Goal: Task Accomplishment & Management: Use online tool/utility

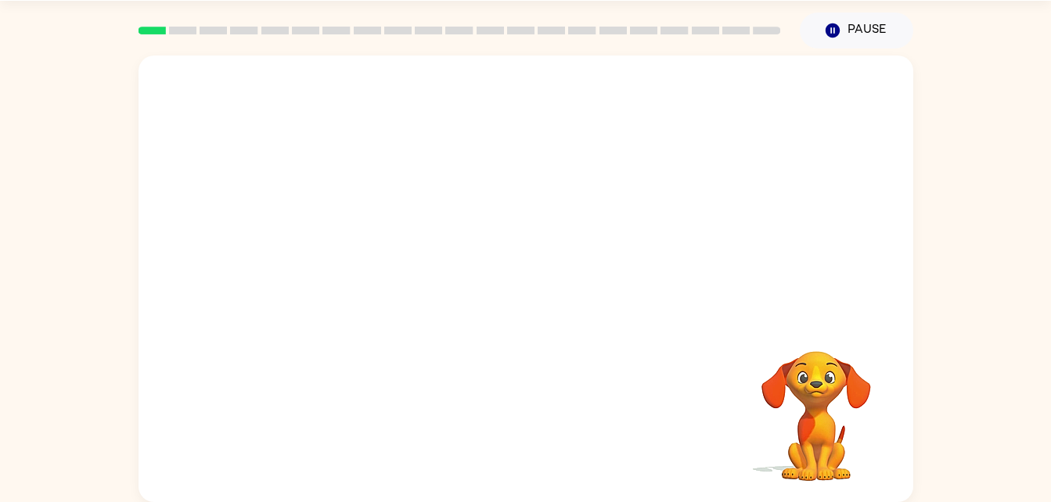
scroll to position [41, 0]
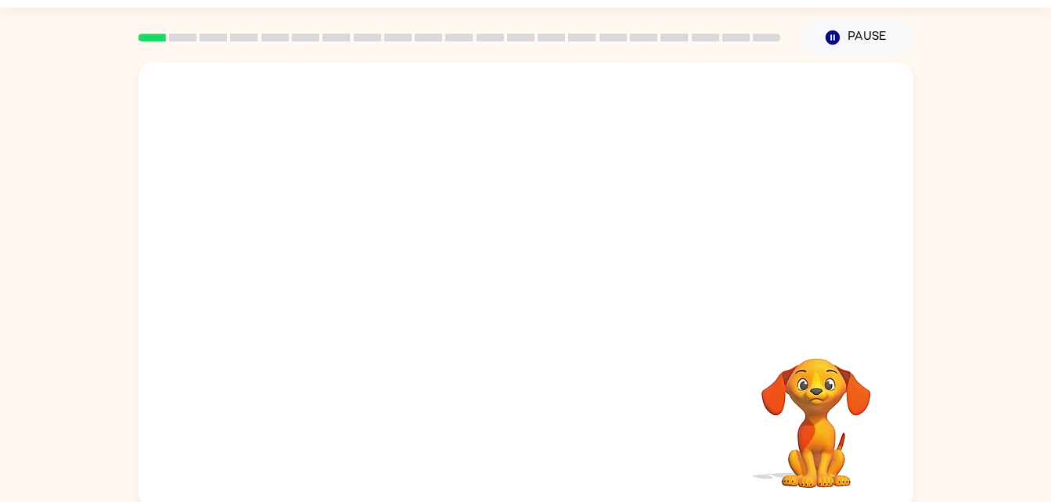
click at [752, 286] on div at bounding box center [525, 194] width 775 height 263
click at [533, 290] on icon "button" at bounding box center [525, 293] width 27 height 27
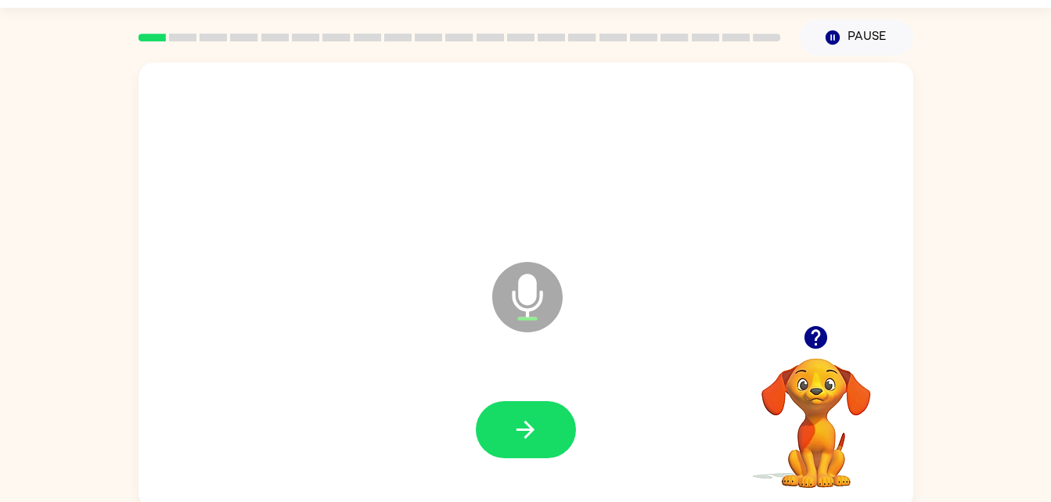
click at [621, 203] on div at bounding box center [525, 158] width 743 height 128
click at [522, 407] on button "button" at bounding box center [526, 429] width 100 height 57
click at [539, 415] on button "button" at bounding box center [526, 429] width 100 height 57
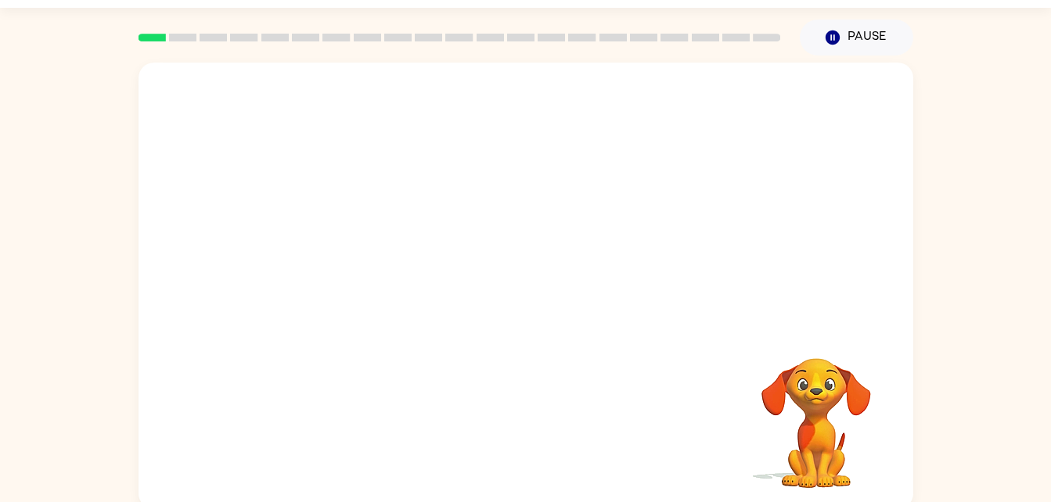
click at [539, 415] on div at bounding box center [525, 430] width 743 height 128
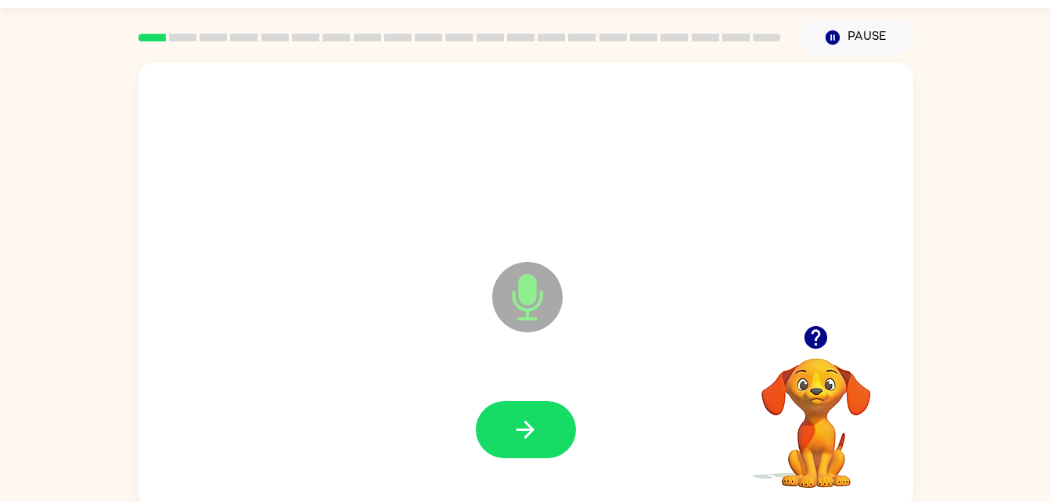
drag, startPoint x: 539, startPoint y: 415, endPoint x: 335, endPoint y: 268, distance: 251.2
click at [335, 268] on div "Microphone The Microphone is here when it is your turn to talk" at bounding box center [488, 258] width 668 height 56
click at [536, 428] on icon "button" at bounding box center [525, 429] width 27 height 27
click at [537, 425] on icon "button" at bounding box center [525, 429] width 27 height 27
click at [543, 423] on button "button" at bounding box center [526, 429] width 100 height 57
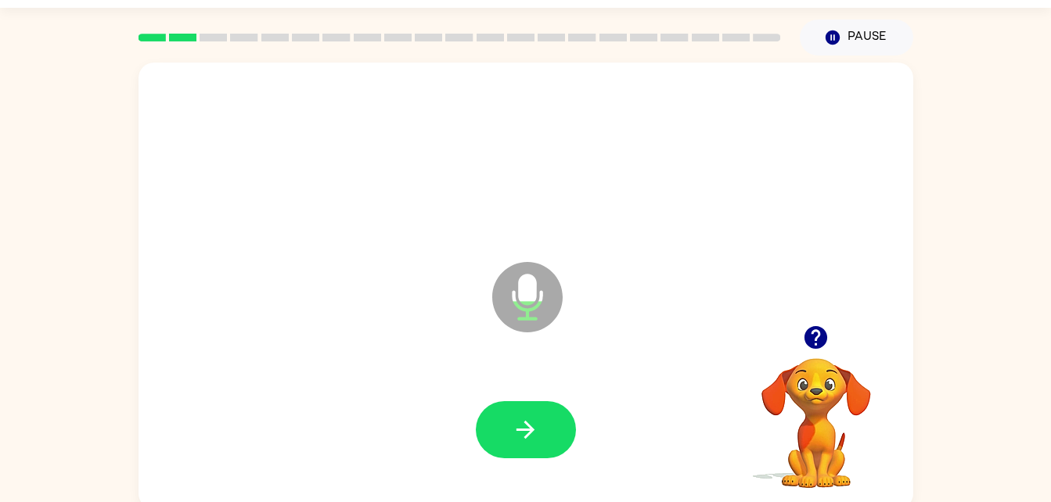
drag, startPoint x: 543, startPoint y: 423, endPoint x: 401, endPoint y: 314, distance: 178.6
click at [401, 314] on div "Microphone The Microphone is here when it is your turn to talk" at bounding box center [525, 286] width 775 height 447
click at [547, 446] on button "button" at bounding box center [526, 429] width 100 height 57
click at [545, 433] on button "button" at bounding box center [526, 429] width 100 height 57
click at [521, 405] on button "button" at bounding box center [526, 429] width 100 height 57
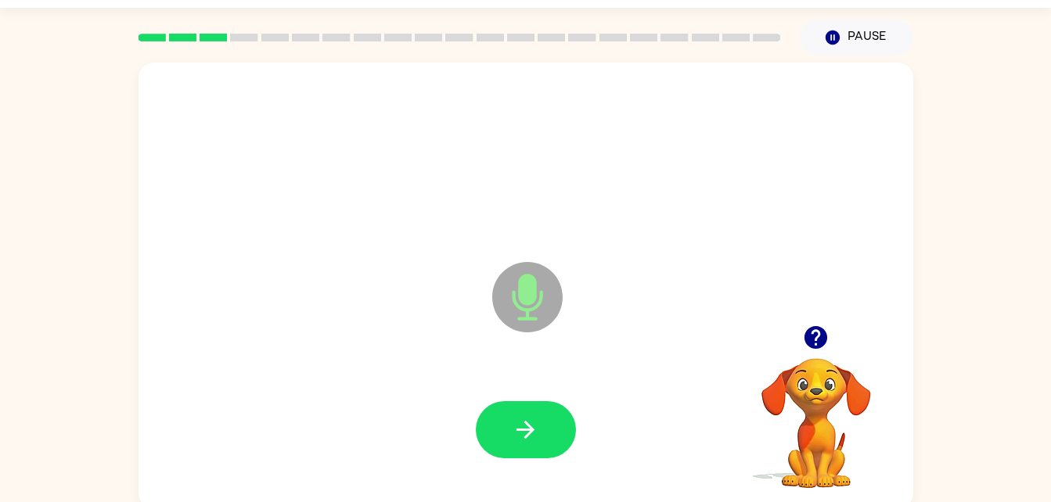
drag, startPoint x: 513, startPoint y: 436, endPoint x: 231, endPoint y: 140, distance: 408.5
click at [231, 140] on div at bounding box center [525, 158] width 743 height 128
click at [506, 430] on button "button" at bounding box center [526, 429] width 100 height 57
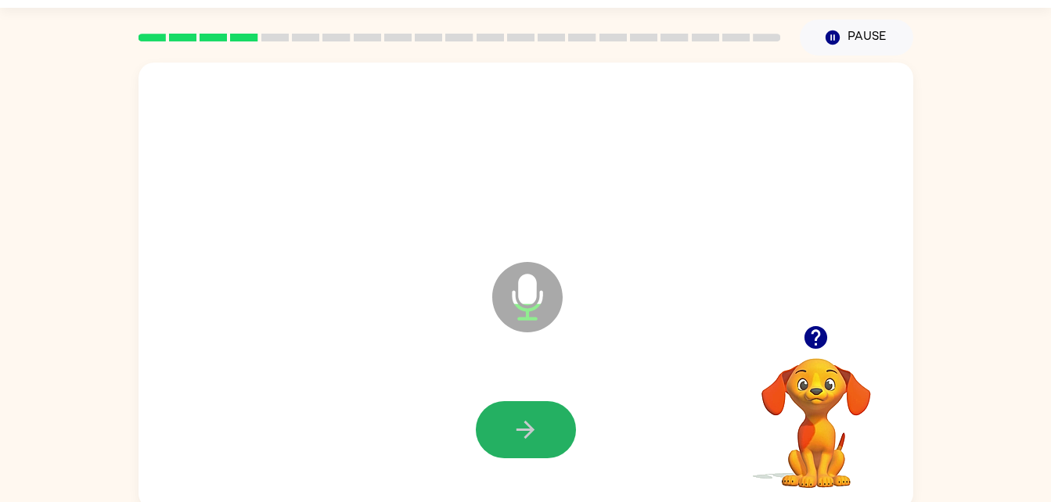
click at [506, 430] on button "button" at bounding box center [526, 429] width 100 height 57
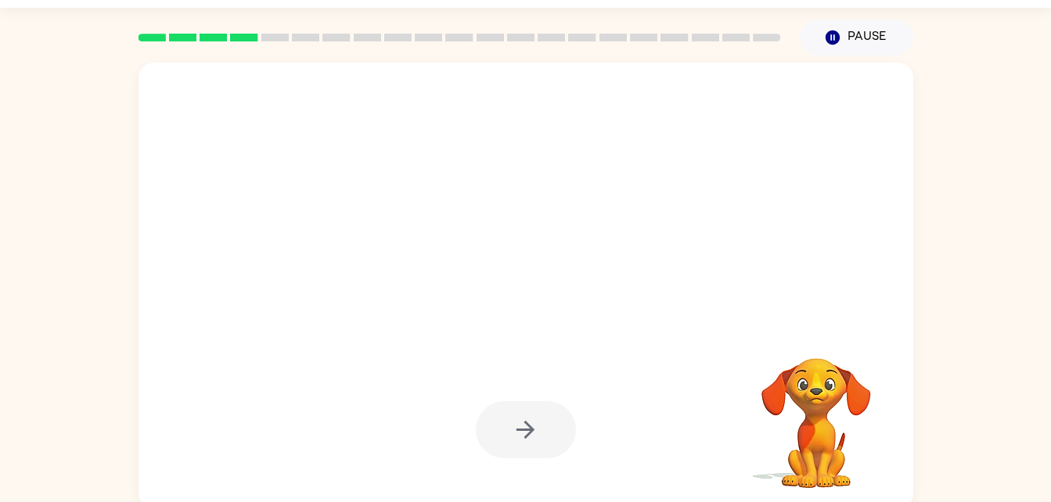
click at [463, 295] on div at bounding box center [525, 286] width 775 height 447
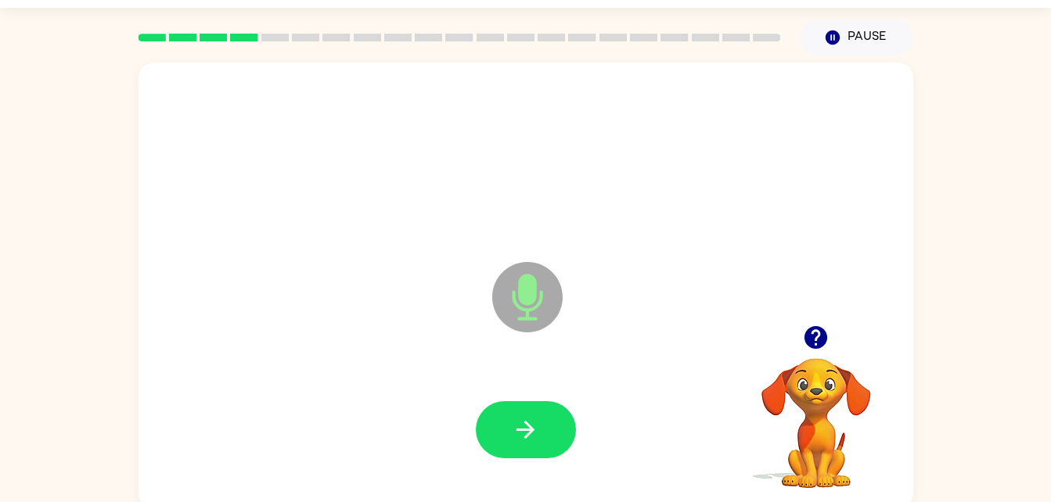
drag, startPoint x: 463, startPoint y: 295, endPoint x: 665, endPoint y: 413, distance: 233.9
click at [665, 413] on div "Microphone The Microphone is here when it is your turn to talk" at bounding box center [525, 286] width 775 height 447
click at [547, 425] on button "button" at bounding box center [526, 429] width 100 height 57
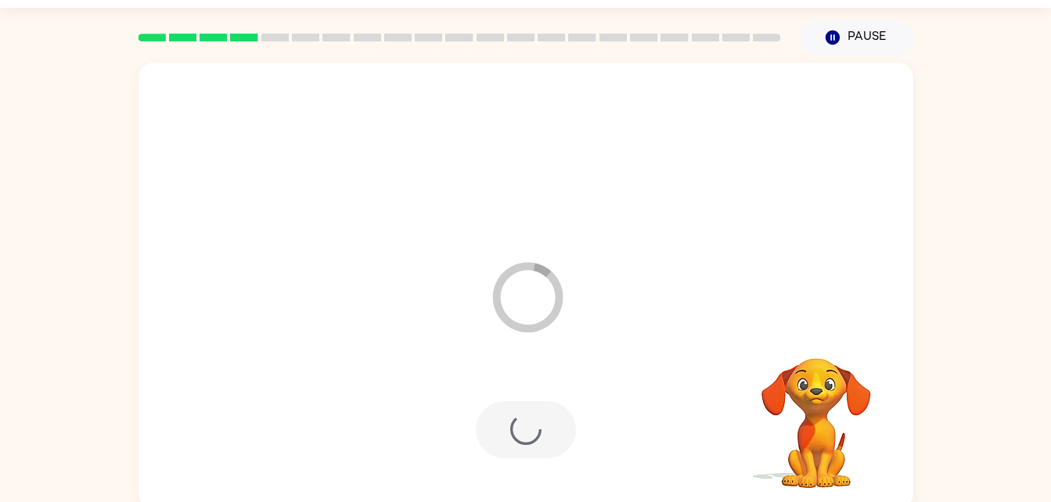
drag, startPoint x: 547, startPoint y: 425, endPoint x: 492, endPoint y: 395, distance: 62.3
click at [492, 395] on div at bounding box center [525, 430] width 743 height 128
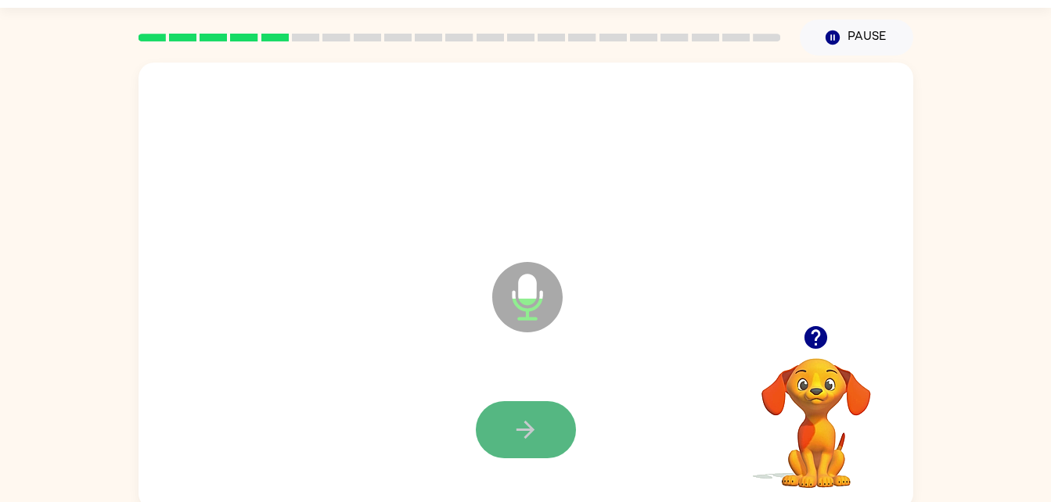
click at [538, 419] on icon "button" at bounding box center [525, 429] width 27 height 27
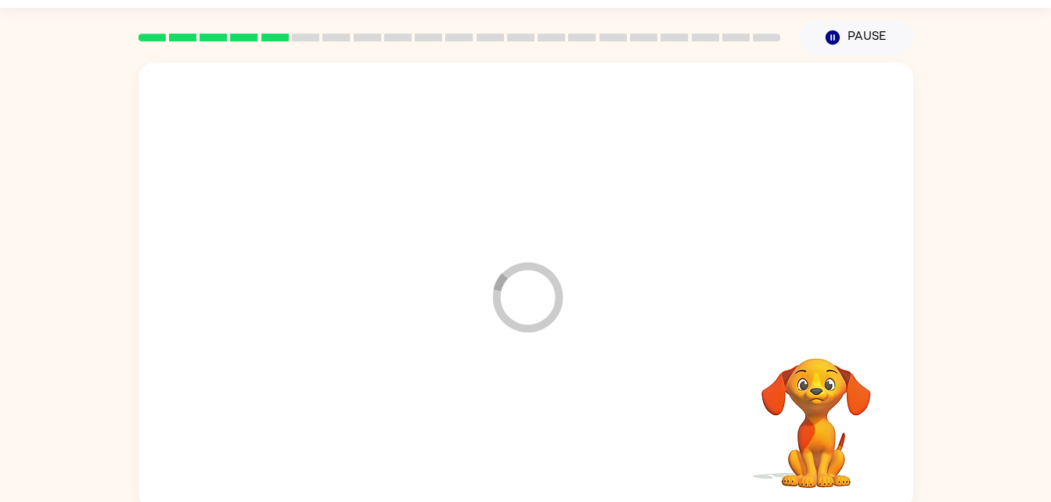
click at [538, 419] on div at bounding box center [525, 430] width 743 height 128
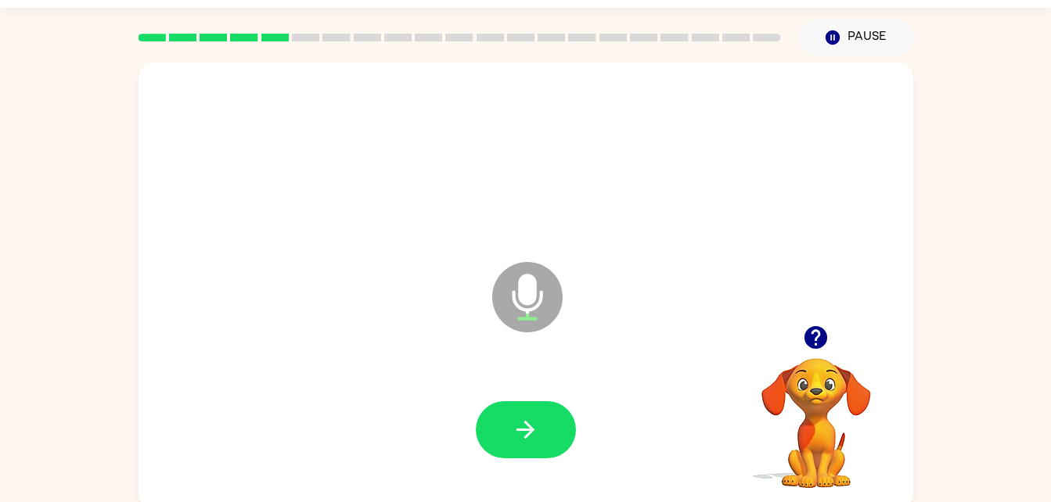
drag, startPoint x: 538, startPoint y: 419, endPoint x: 304, endPoint y: 282, distance: 270.4
click at [304, 282] on div "Microphone The Microphone is here when it is your turn to talk" at bounding box center [488, 258] width 668 height 56
click at [451, 390] on div at bounding box center [525, 430] width 743 height 128
click at [519, 414] on button "button" at bounding box center [526, 429] width 100 height 57
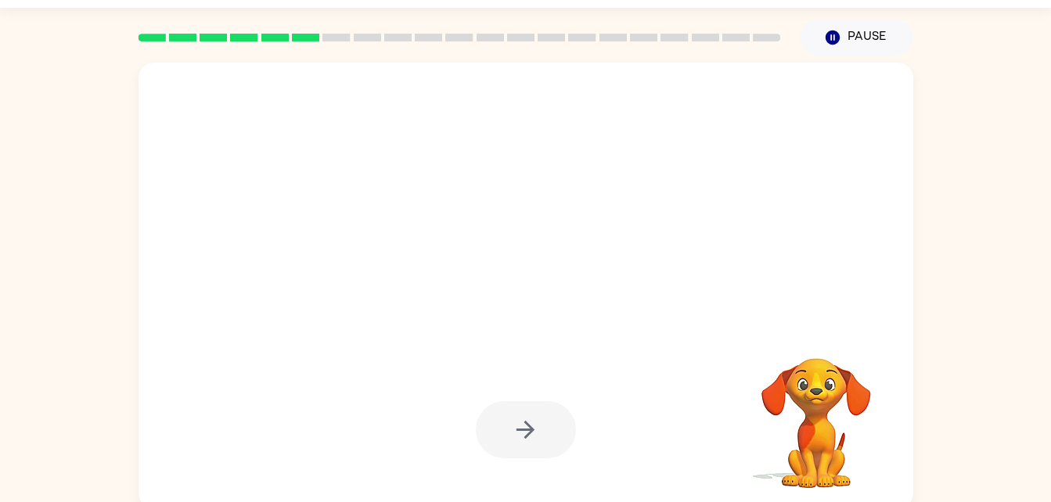
click at [526, 259] on div at bounding box center [488, 258] width 668 height 56
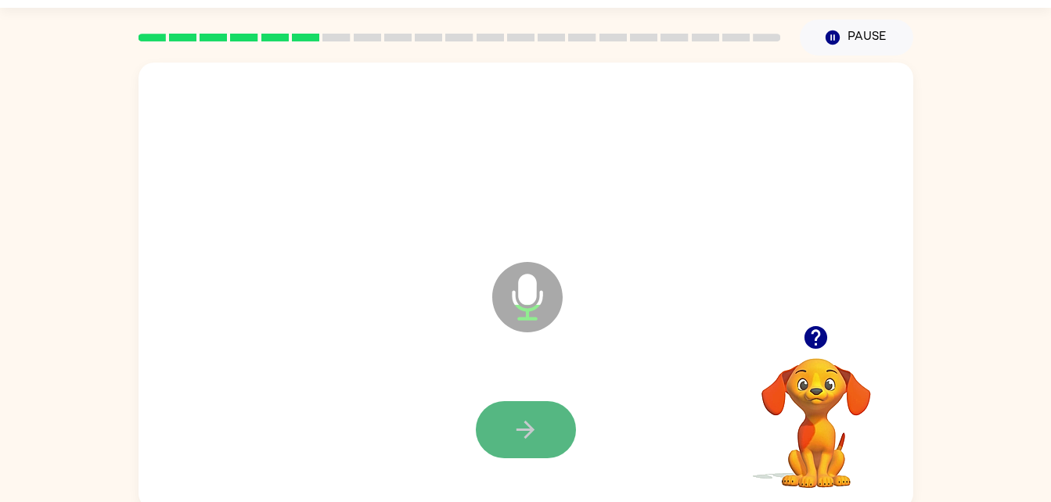
click at [559, 407] on button "button" at bounding box center [526, 429] width 100 height 57
click at [497, 436] on button "button" at bounding box center [526, 429] width 100 height 57
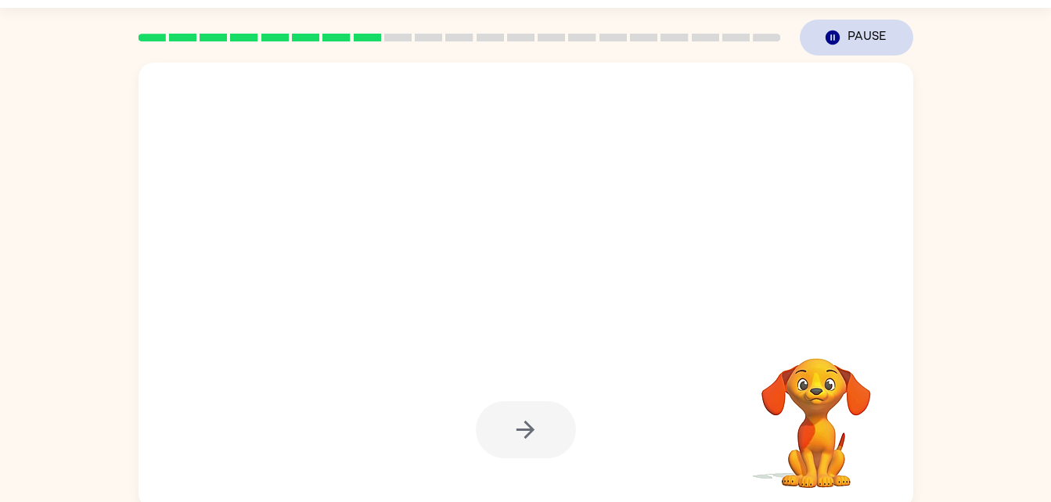
click at [818, 41] on button "Pause Pause" at bounding box center [856, 38] width 113 height 36
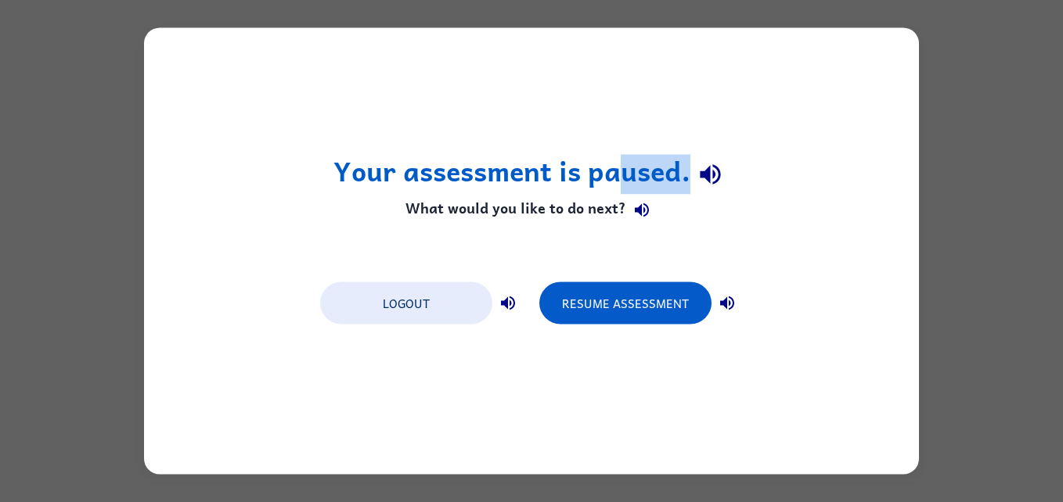
click at [617, 192] on div "Your assessment is paused. What would you like to do next? Logout Resume Assess…" at bounding box center [531, 251] width 775 height 447
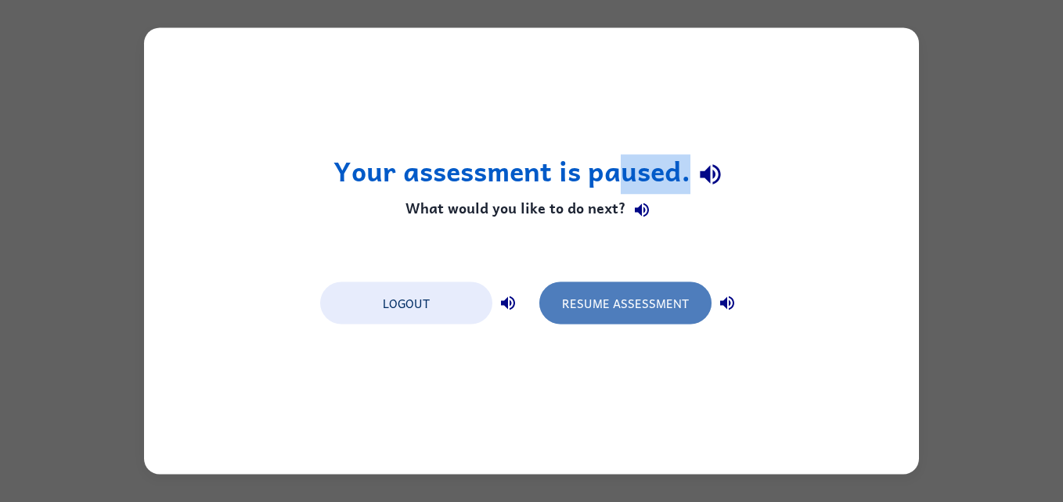
click at [543, 308] on button "Resume Assessment" at bounding box center [625, 303] width 172 height 42
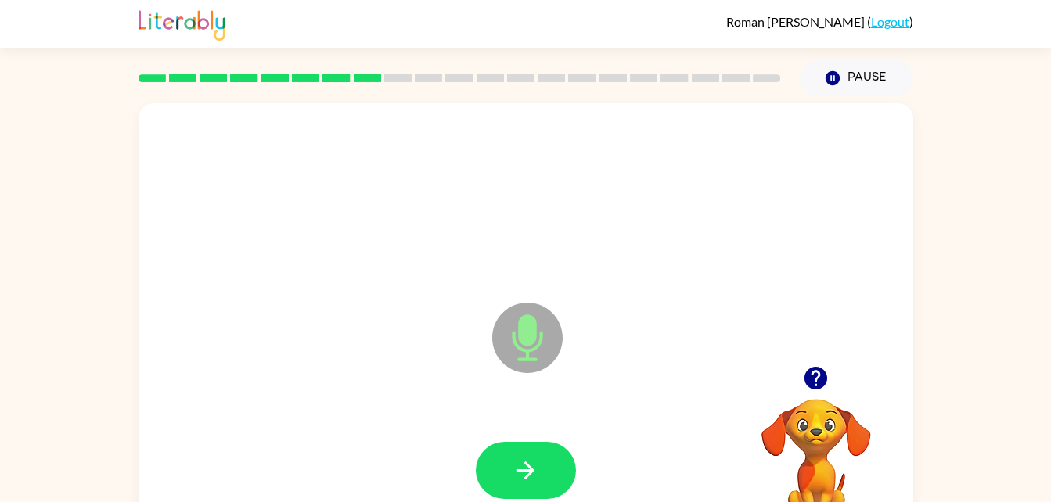
click at [517, 460] on icon "button" at bounding box center [525, 470] width 27 height 27
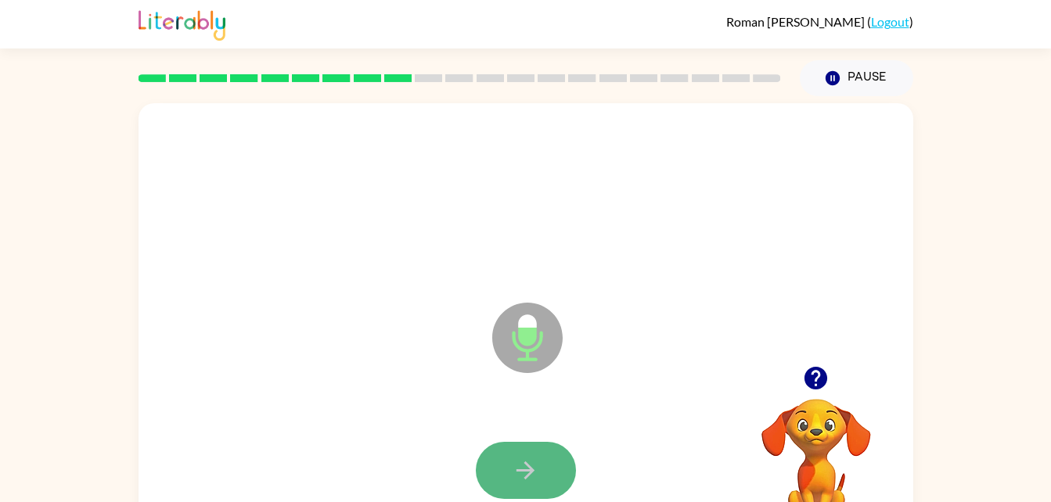
click at [502, 492] on button "button" at bounding box center [526, 470] width 100 height 57
drag, startPoint x: 520, startPoint y: 458, endPoint x: 511, endPoint y: 458, distance: 9.4
click at [511, 458] on button "button" at bounding box center [526, 470] width 100 height 57
click at [521, 485] on button "button" at bounding box center [526, 470] width 100 height 57
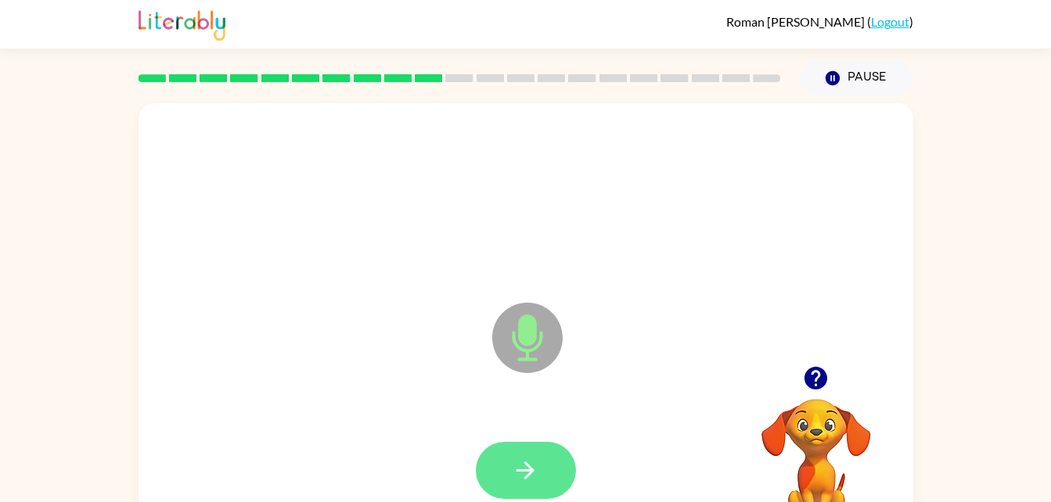
click at [520, 480] on icon "button" at bounding box center [525, 470] width 27 height 27
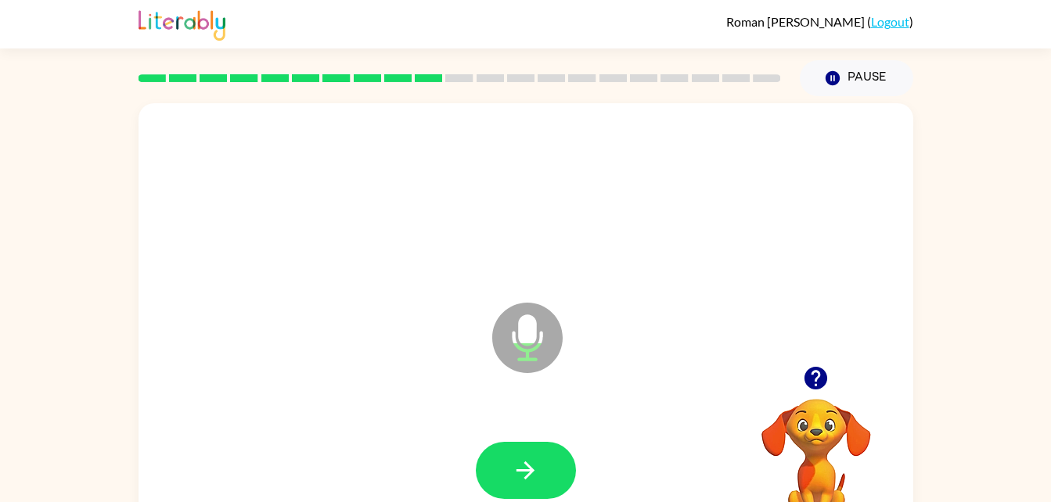
drag, startPoint x: 520, startPoint y: 480, endPoint x: 307, endPoint y: 329, distance: 261.4
click at [307, 329] on div "Microphone The Microphone is here when it is your turn to talk" at bounding box center [525, 326] width 775 height 447
click at [509, 440] on div at bounding box center [525, 471] width 743 height 128
click at [522, 460] on icon "button" at bounding box center [525, 470] width 27 height 27
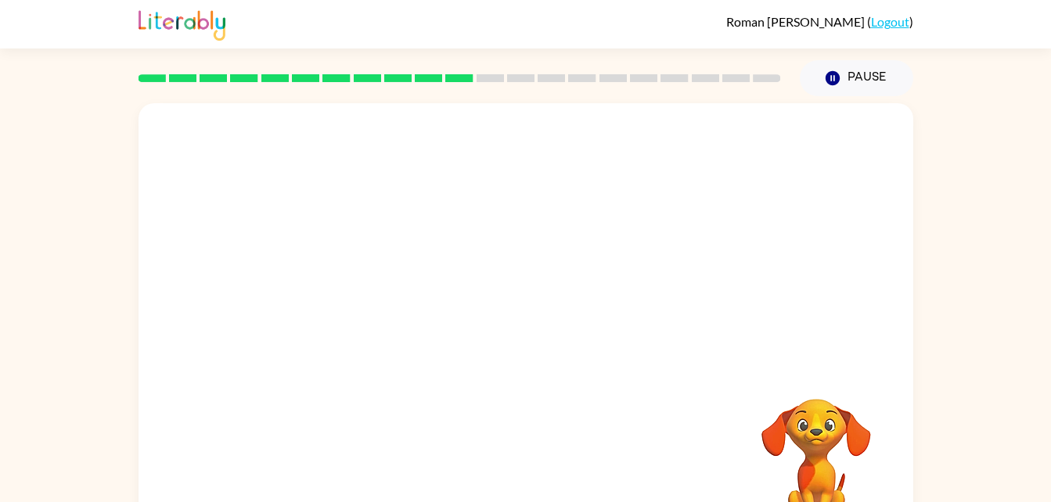
click at [539, 226] on div at bounding box center [525, 199] width 743 height 128
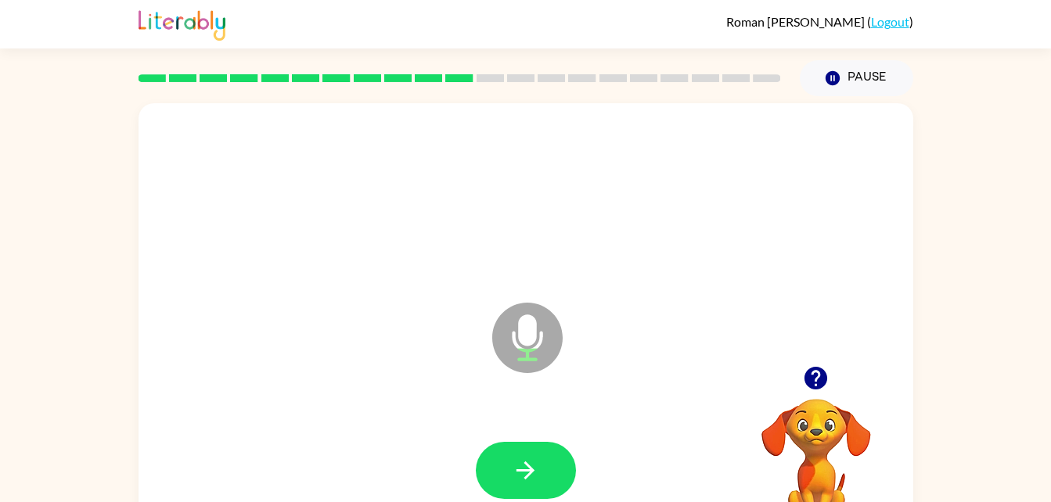
click at [511, 437] on div at bounding box center [525, 471] width 743 height 128
click at [518, 444] on button "button" at bounding box center [526, 470] width 100 height 57
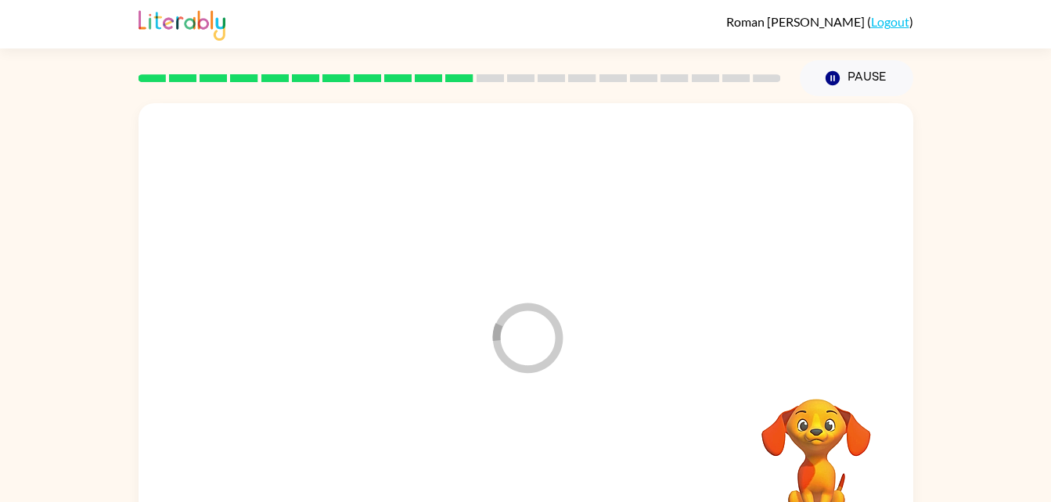
click at [518, 444] on div at bounding box center [525, 471] width 743 height 128
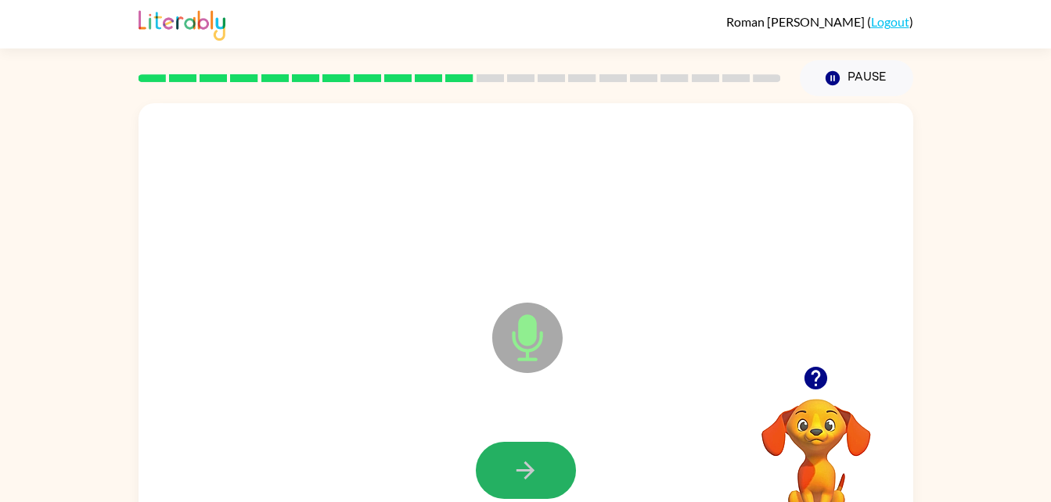
drag, startPoint x: 520, startPoint y: 484, endPoint x: 513, endPoint y: 476, distance: 11.1
click at [513, 476] on button "button" at bounding box center [526, 470] width 100 height 57
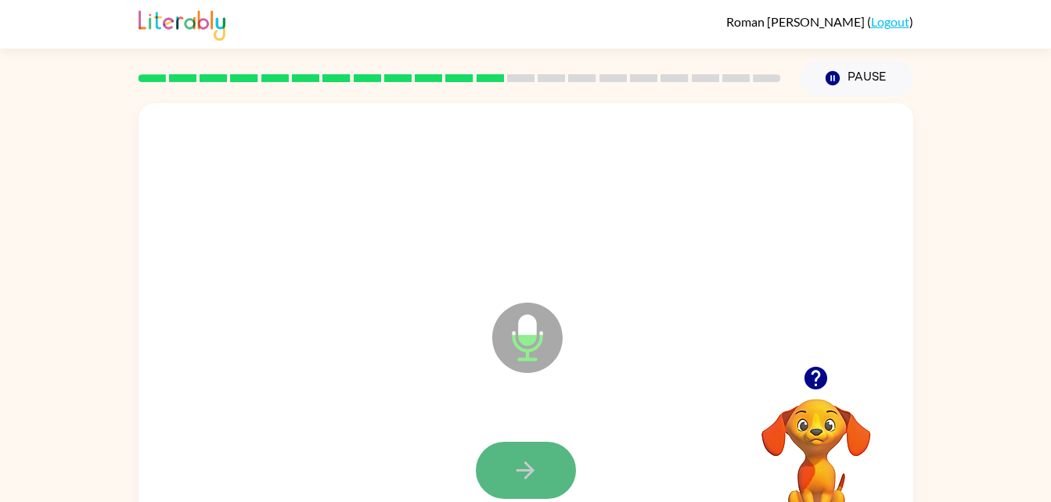
click at [513, 466] on icon "button" at bounding box center [525, 470] width 27 height 27
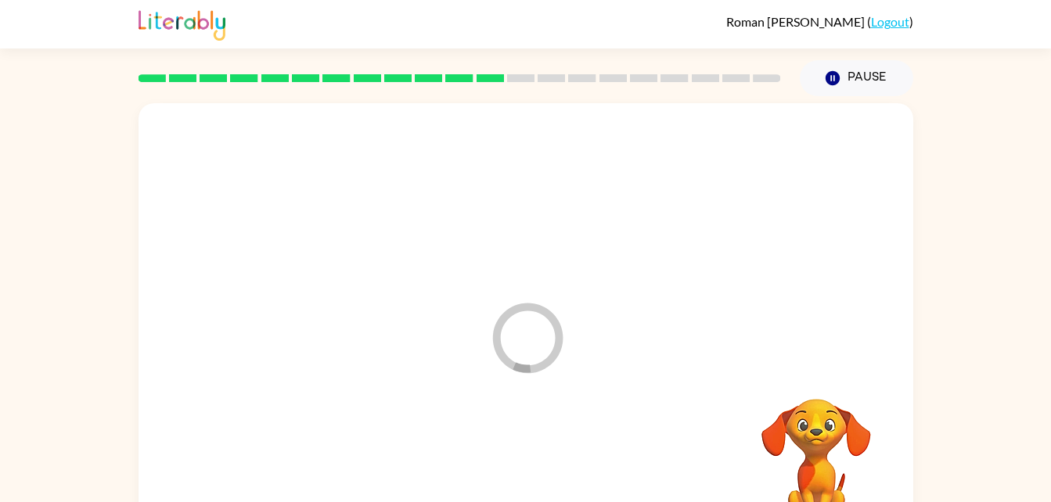
click at [513, 466] on div at bounding box center [525, 471] width 743 height 128
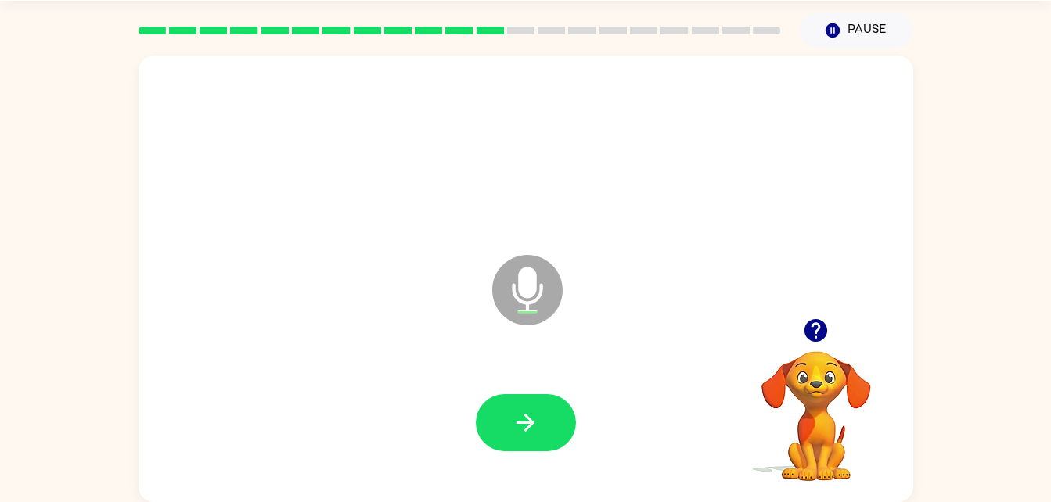
click at [529, 477] on div at bounding box center [525, 423] width 743 height 128
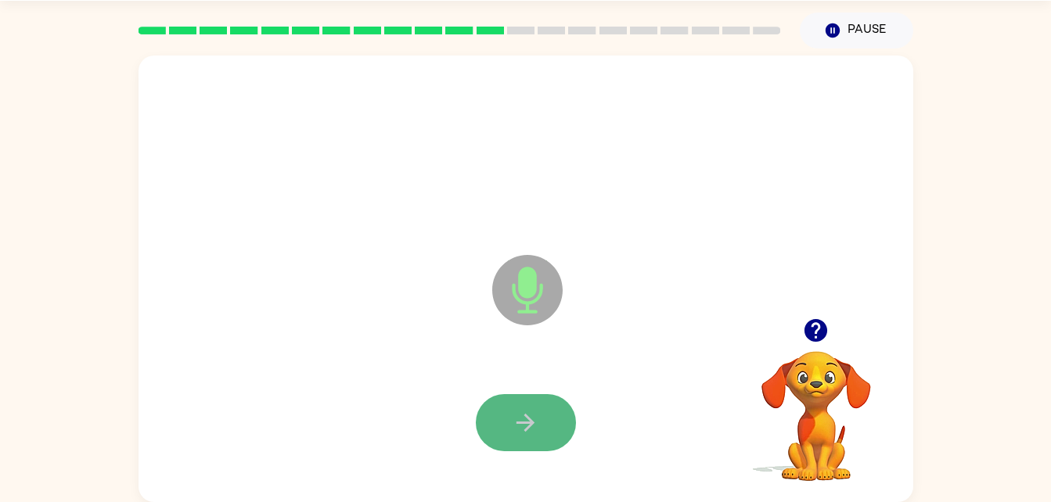
click at [543, 440] on button "button" at bounding box center [526, 422] width 100 height 57
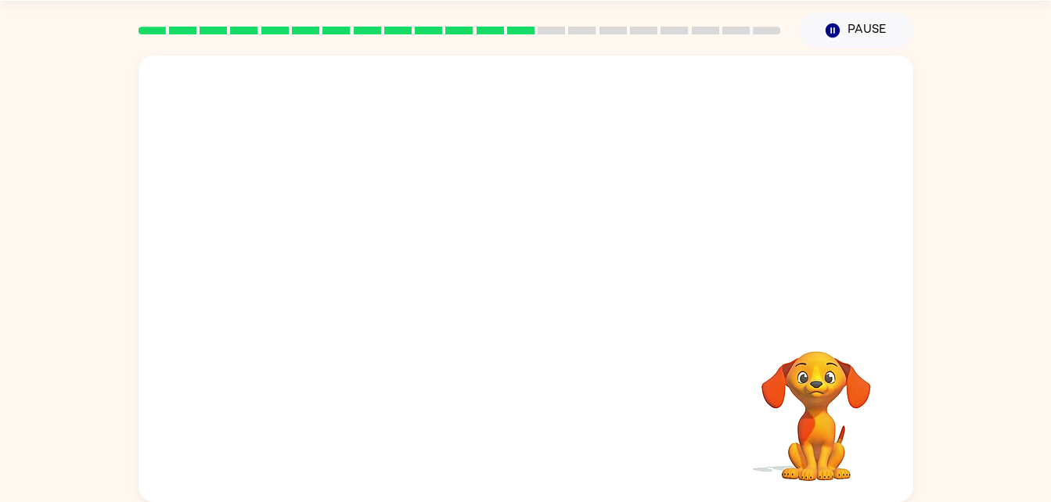
drag, startPoint x: 533, startPoint y: 259, endPoint x: 462, endPoint y: 234, distance: 75.5
click at [462, 234] on div at bounding box center [525, 187] width 775 height 263
click at [435, 243] on div at bounding box center [488, 251] width 668 height 56
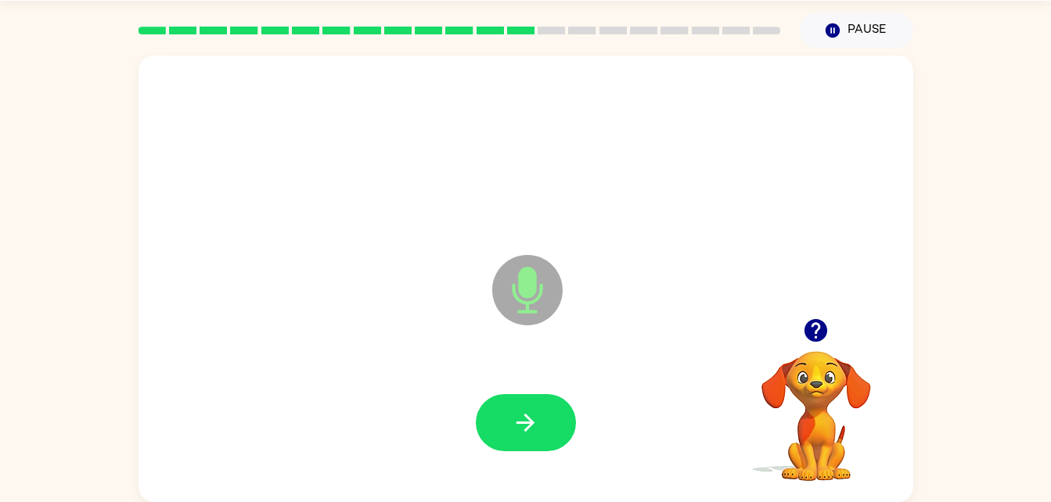
click at [435, 243] on div "Microphone The Microphone is here when it is your turn to talk" at bounding box center [488, 251] width 668 height 56
click at [551, 412] on button "button" at bounding box center [526, 422] width 100 height 57
drag, startPoint x: 571, startPoint y: 309, endPoint x: 649, endPoint y: 425, distance: 139.3
click at [649, 425] on div "Microphone The Microphone is here when it is your turn to talk" at bounding box center [525, 279] width 775 height 447
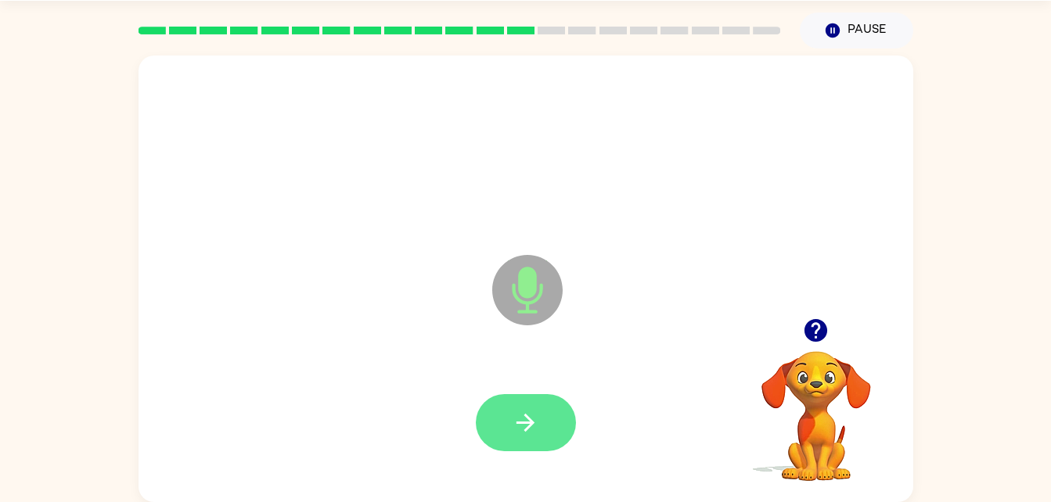
click at [513, 415] on icon "button" at bounding box center [525, 422] width 27 height 27
click at [511, 419] on button "button" at bounding box center [526, 422] width 100 height 57
click at [529, 413] on icon "button" at bounding box center [525, 422] width 27 height 27
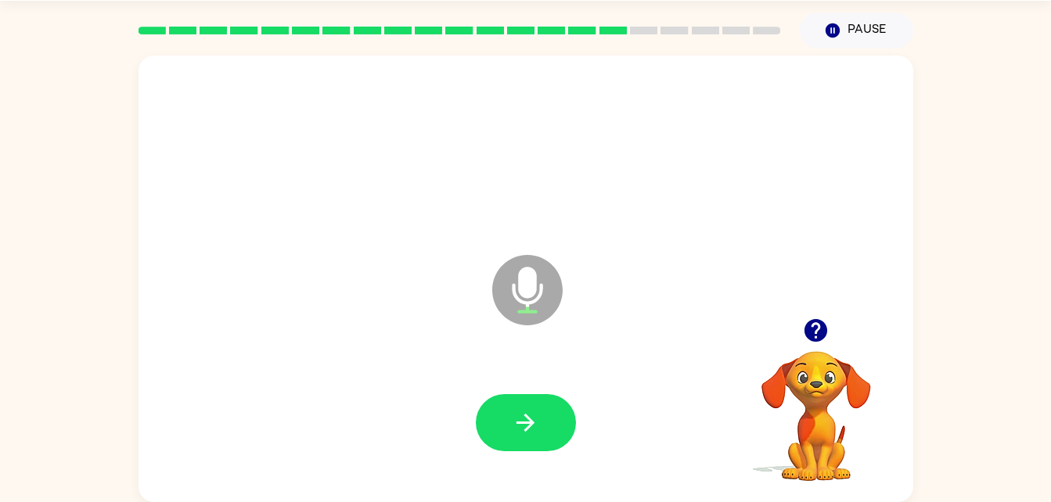
drag, startPoint x: 529, startPoint y: 413, endPoint x: 406, endPoint y: 354, distance: 136.1
click at [406, 354] on div "Microphone The Microphone is here when it is your turn to talk" at bounding box center [525, 279] width 775 height 447
click at [523, 437] on button "button" at bounding box center [526, 422] width 100 height 57
click at [502, 412] on button "button" at bounding box center [526, 422] width 100 height 57
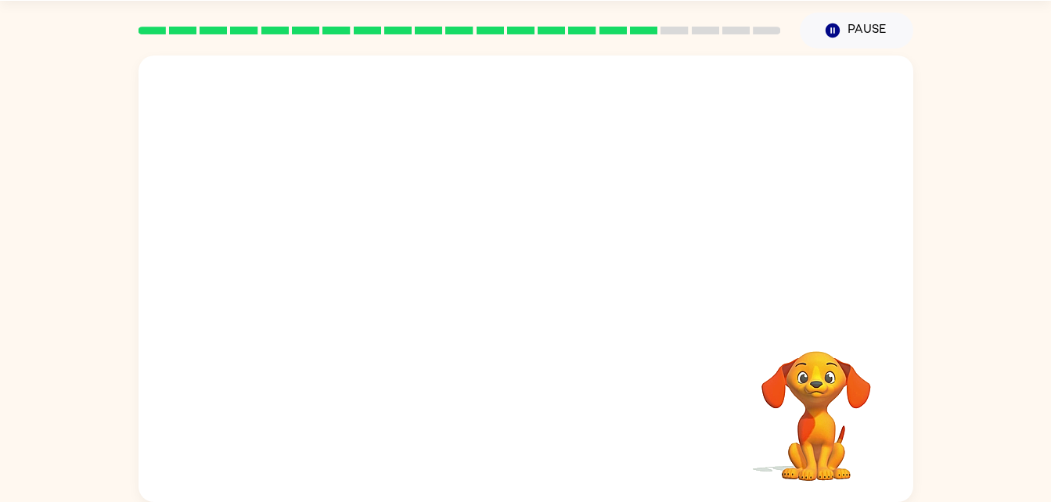
click at [563, 498] on div "Your browser must support playing .mp4 files to use Literably. Please try using…" at bounding box center [525, 279] width 775 height 447
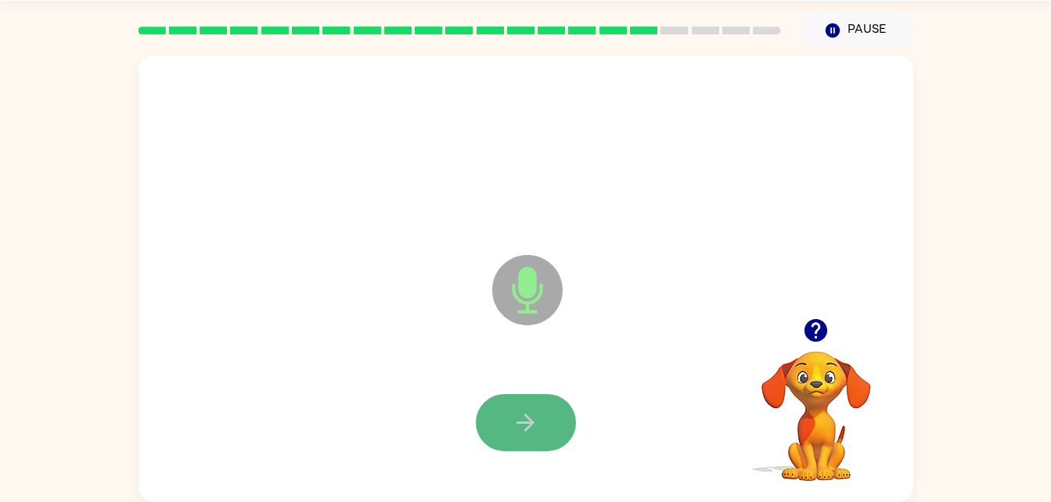
click at [546, 443] on button "button" at bounding box center [526, 422] width 100 height 57
click at [528, 397] on button "button" at bounding box center [526, 422] width 100 height 57
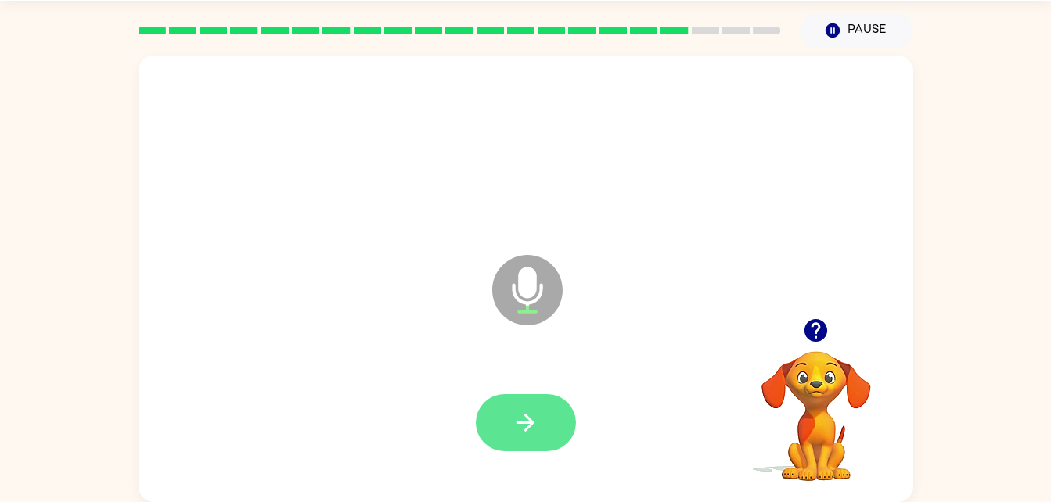
click at [509, 423] on button "button" at bounding box center [526, 422] width 100 height 57
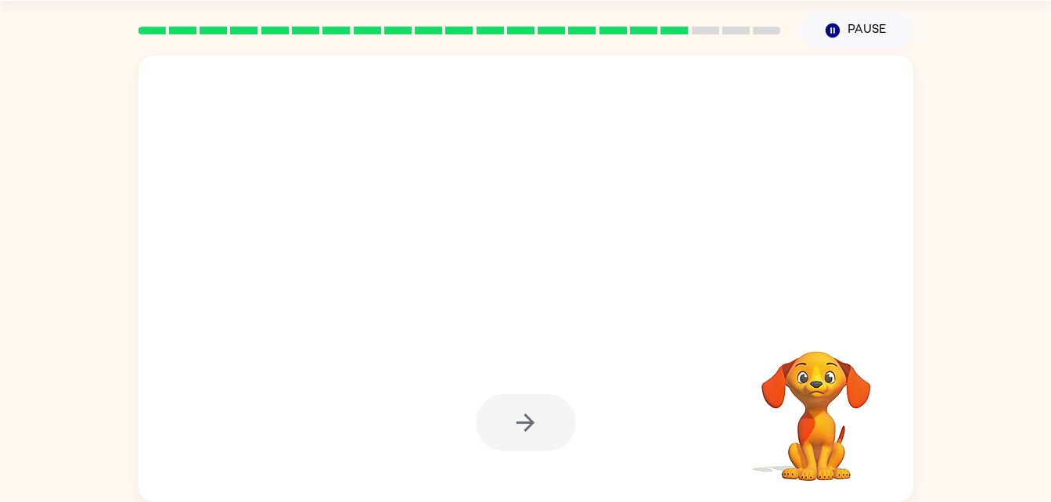
click at [577, 191] on div at bounding box center [525, 151] width 743 height 128
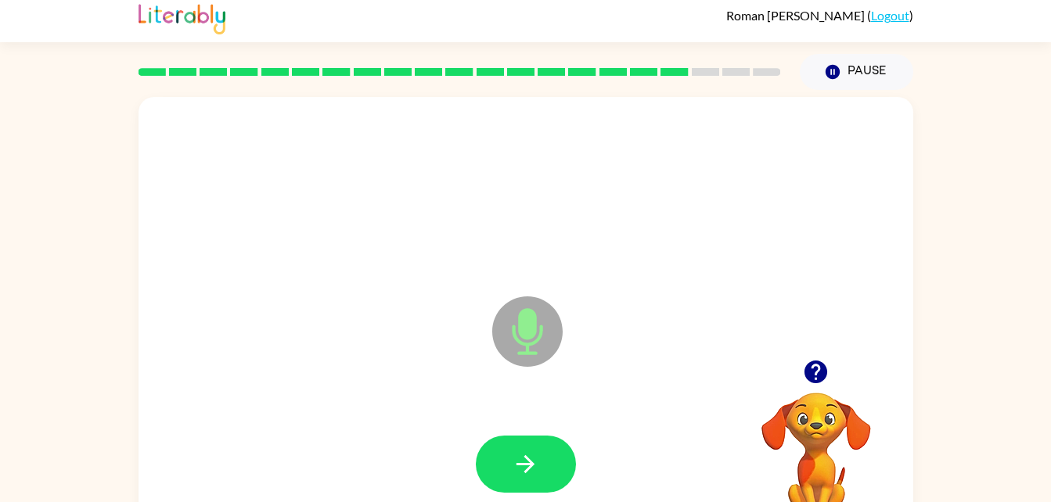
scroll to position [0, 0]
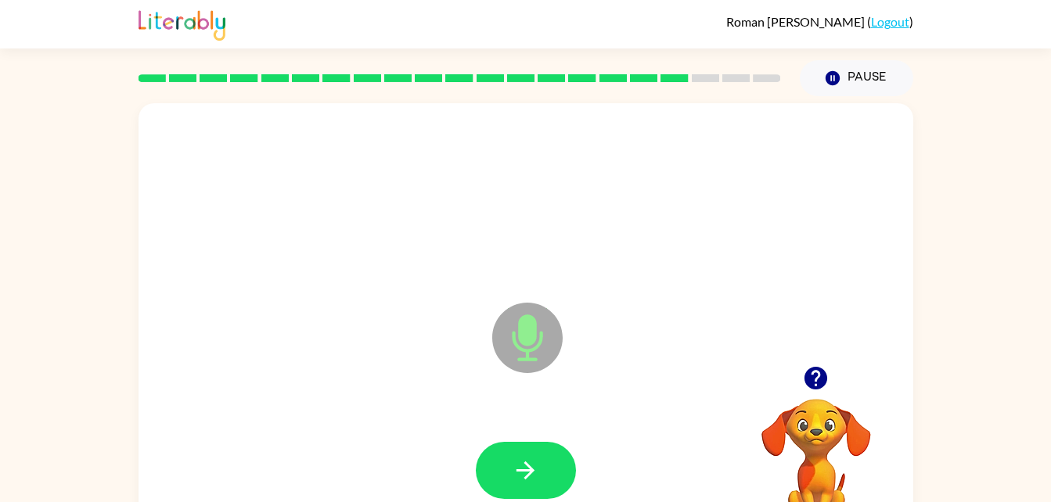
click at [513, 432] on div at bounding box center [525, 471] width 743 height 128
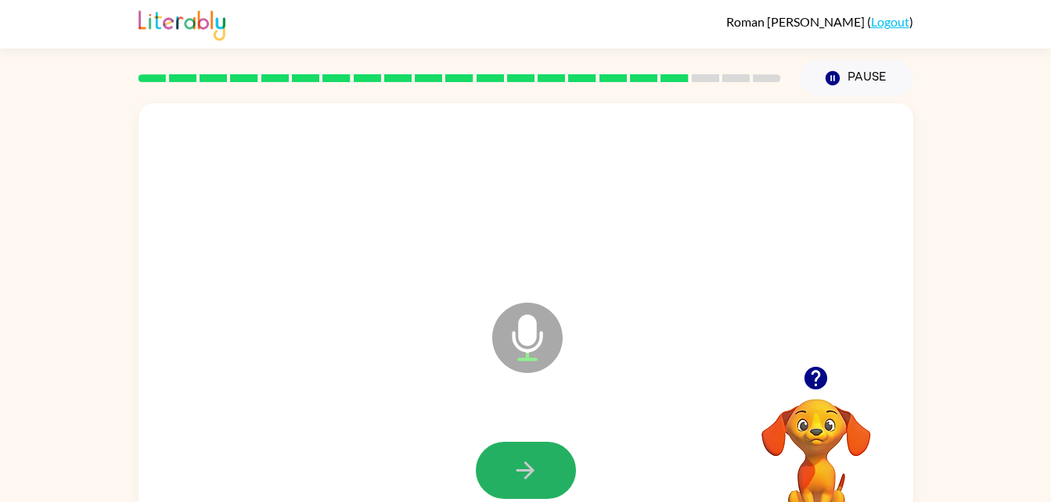
drag, startPoint x: 495, startPoint y: 482, endPoint x: 492, endPoint y: 471, distance: 11.2
click at [492, 471] on button "button" at bounding box center [526, 470] width 100 height 57
click at [512, 455] on button "button" at bounding box center [526, 470] width 100 height 57
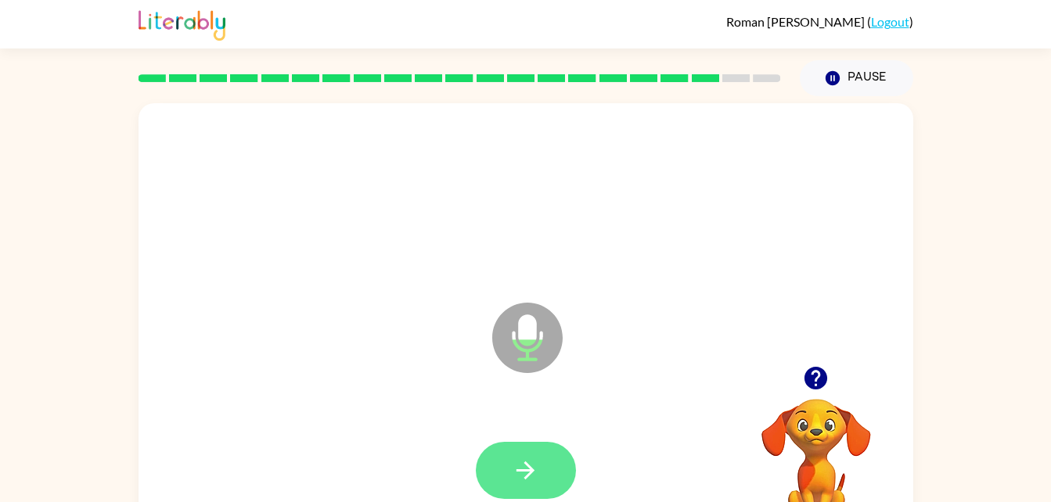
click at [512, 455] on button "button" at bounding box center [526, 470] width 100 height 57
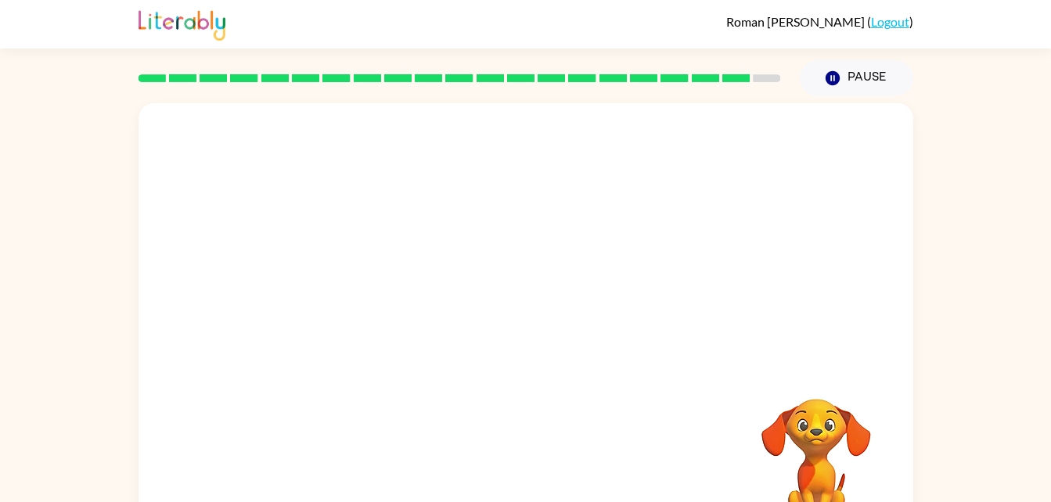
click at [460, 322] on div at bounding box center [488, 299] width 668 height 56
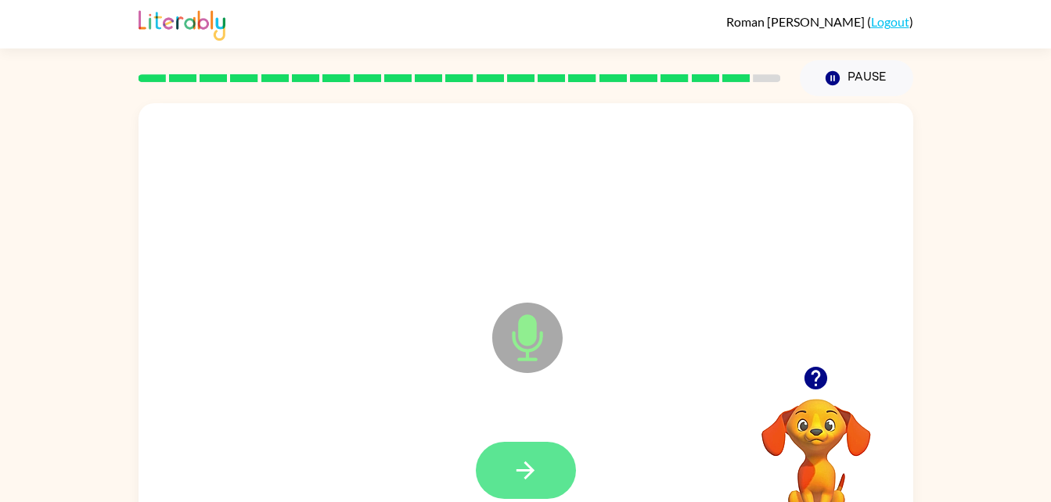
click at [540, 490] on button "button" at bounding box center [526, 470] width 100 height 57
click at [534, 459] on icon "button" at bounding box center [525, 470] width 27 height 27
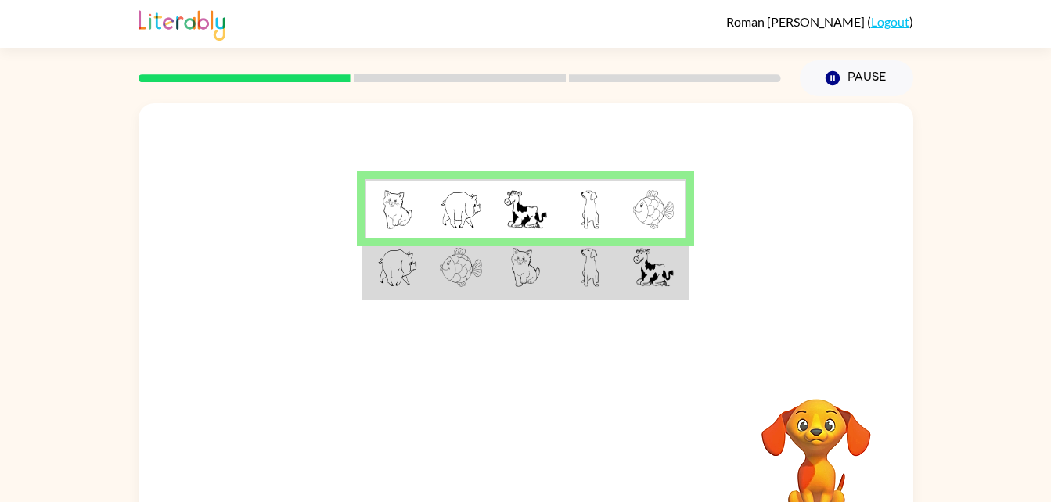
click at [394, 259] on img at bounding box center [397, 267] width 41 height 39
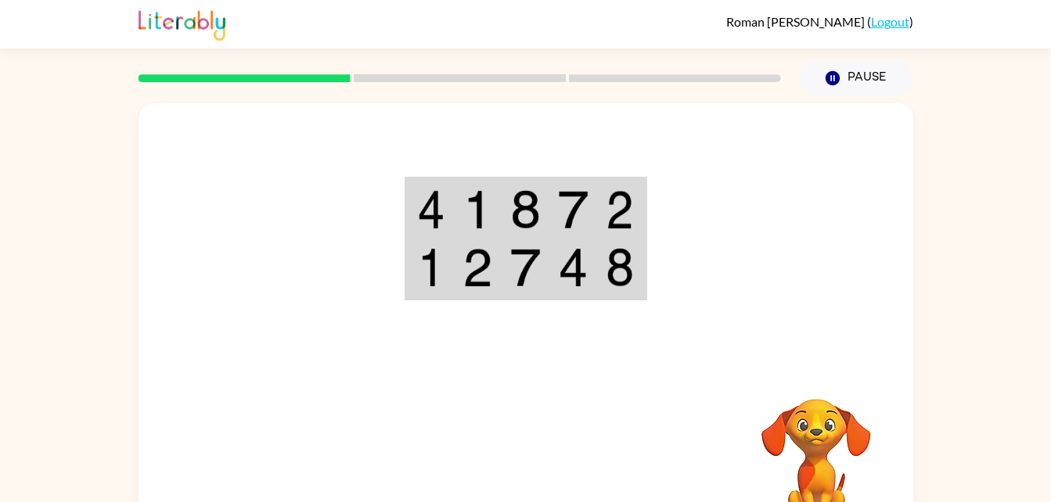
click at [481, 252] on img at bounding box center [477, 267] width 30 height 39
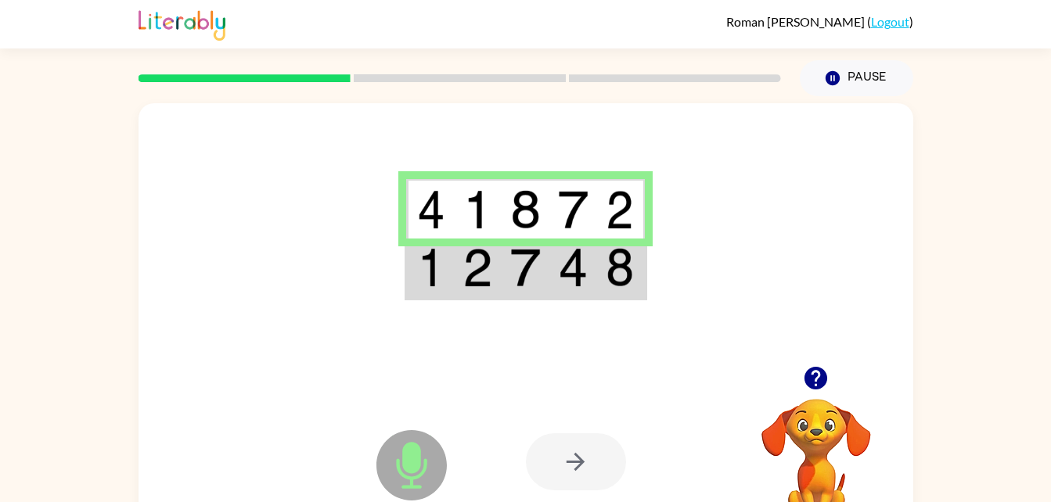
click at [576, 466] on div at bounding box center [576, 461] width 100 height 57
click at [573, 469] on div at bounding box center [576, 461] width 100 height 57
click at [581, 458] on div at bounding box center [576, 461] width 100 height 57
click at [566, 466] on div at bounding box center [576, 461] width 100 height 57
click at [556, 469] on div at bounding box center [576, 461] width 100 height 57
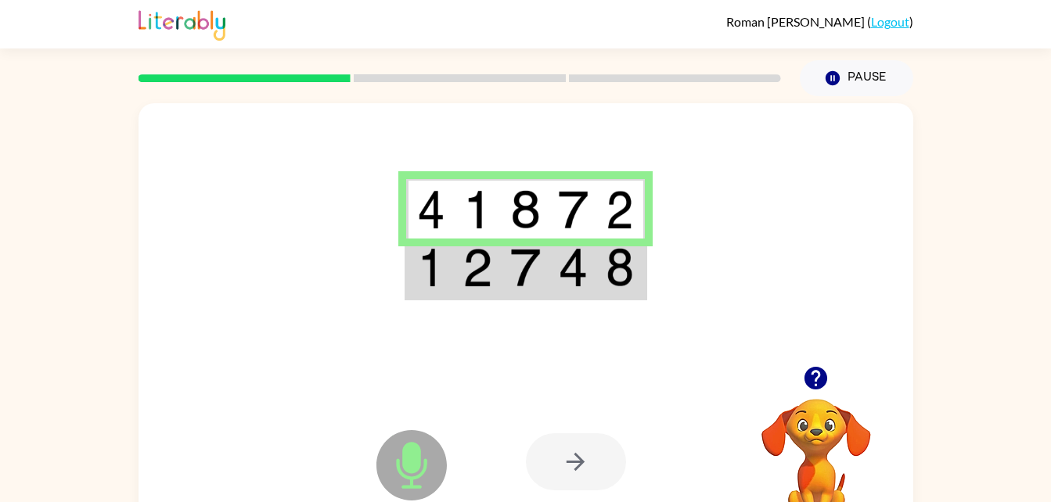
click at [480, 279] on img at bounding box center [477, 267] width 30 height 39
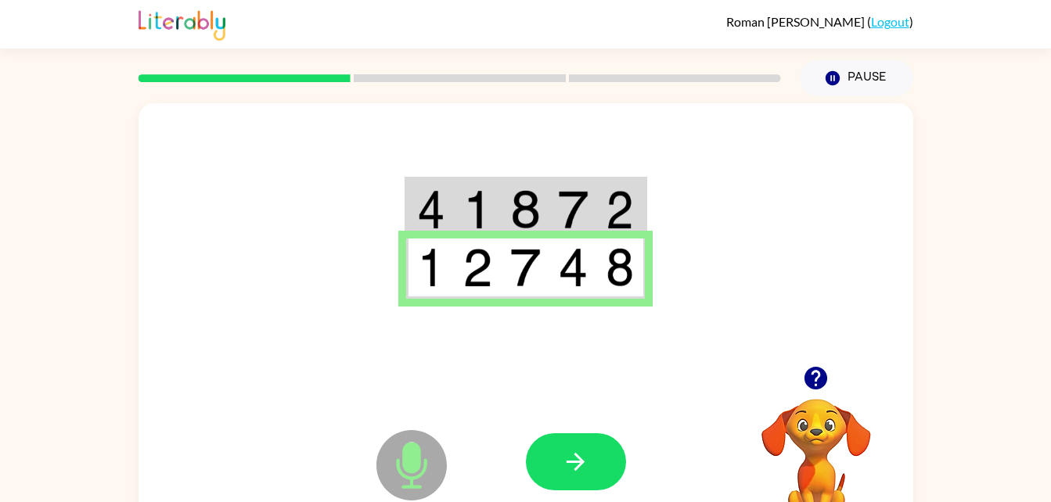
click at [520, 479] on icon "Microphone The Microphone is here when it is your turn to talk" at bounding box center [489, 484] width 235 height 117
click at [523, 477] on icon "Microphone The Microphone is here when it is your turn to talk" at bounding box center [489, 484] width 235 height 117
click at [554, 473] on button "button" at bounding box center [576, 461] width 100 height 57
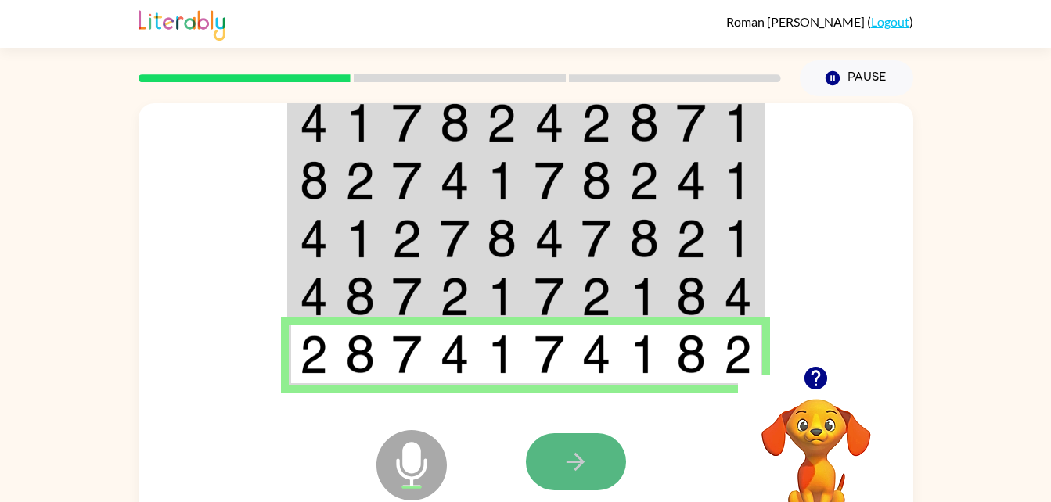
click at [551, 440] on button "button" at bounding box center [576, 461] width 100 height 57
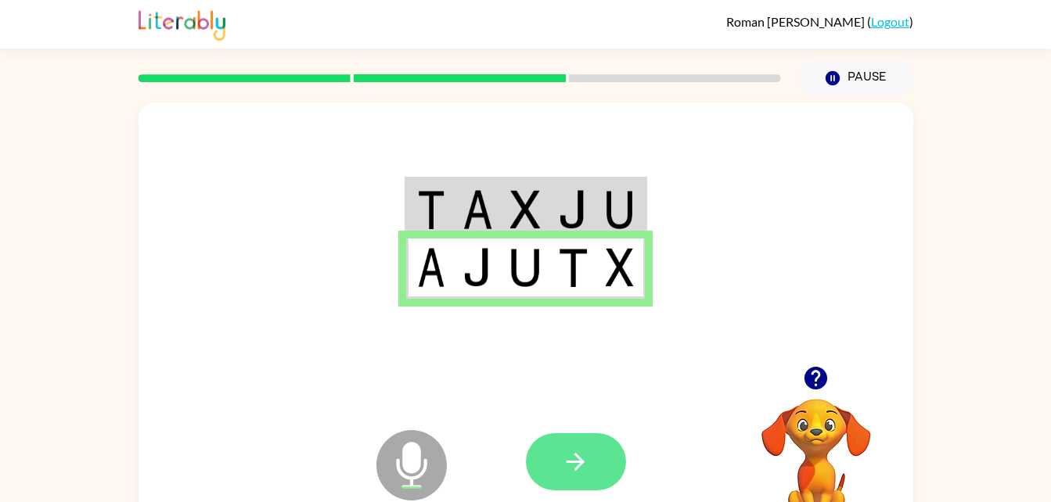
click at [603, 462] on button "button" at bounding box center [576, 461] width 100 height 57
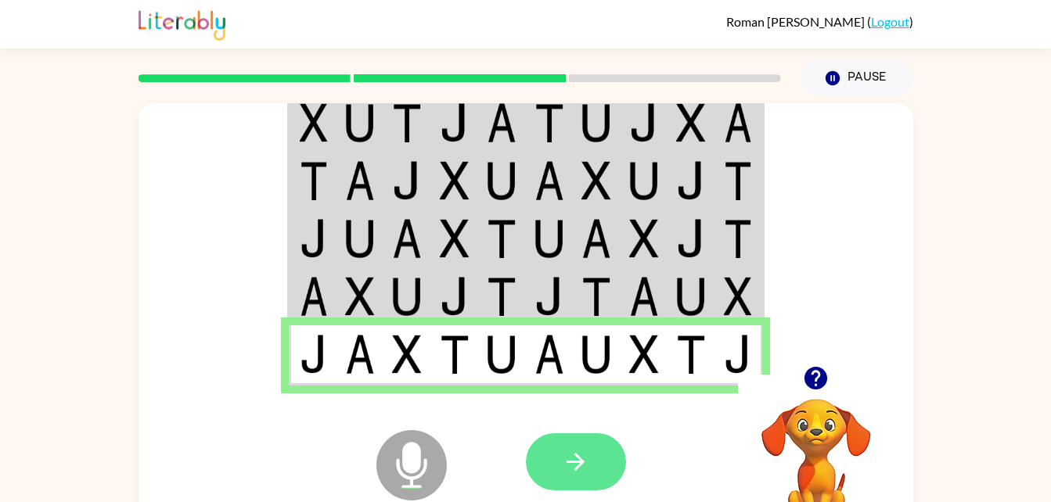
click at [617, 448] on button "button" at bounding box center [576, 461] width 100 height 57
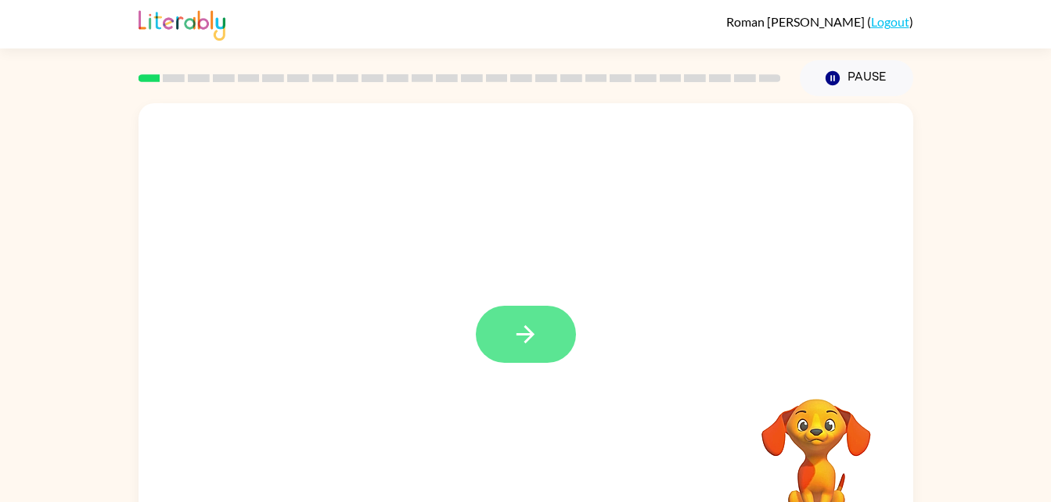
click at [551, 322] on button "button" at bounding box center [526, 334] width 100 height 57
click at [534, 200] on div at bounding box center [525, 199] width 743 height 128
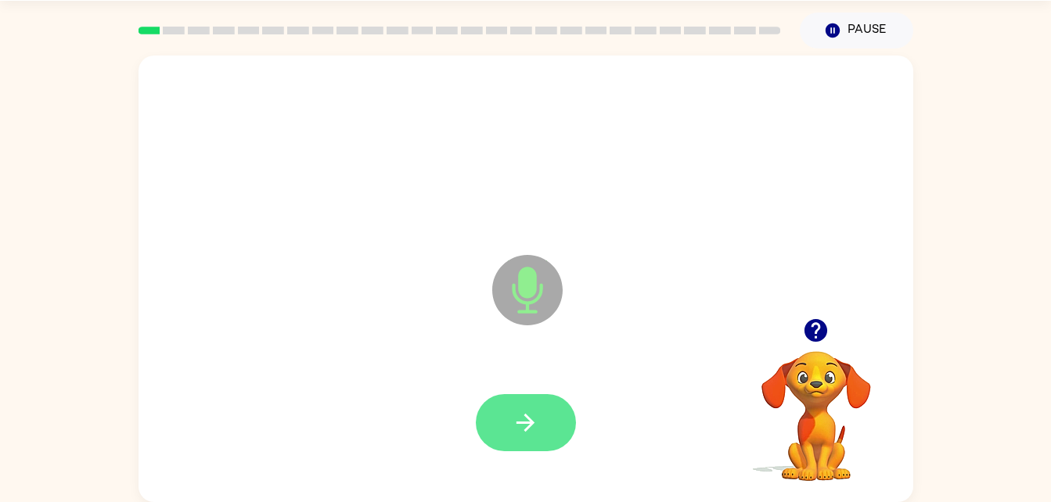
click at [514, 409] on icon "button" at bounding box center [525, 422] width 27 height 27
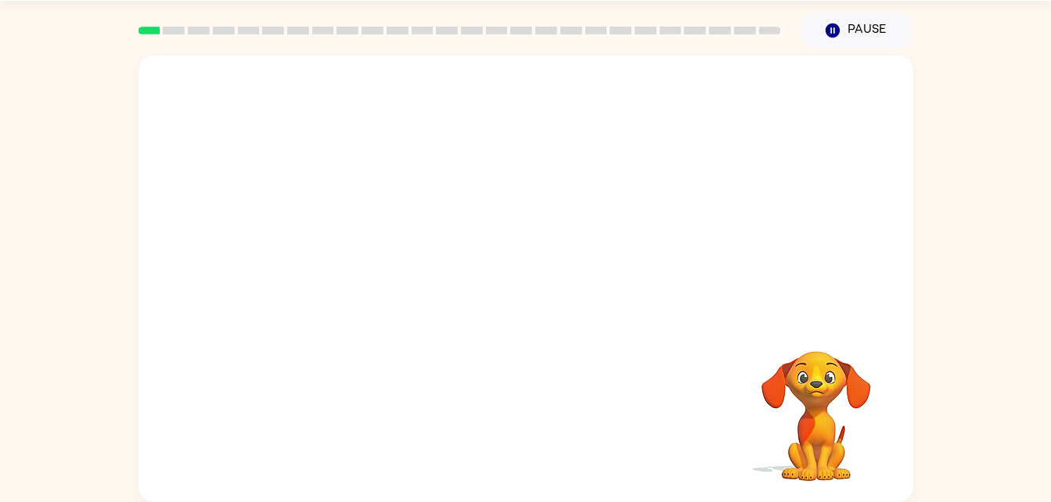
click at [512, 405] on div "Your browser must support playing .mp4 files to use Literably. Please try using…" at bounding box center [525, 279] width 775 height 447
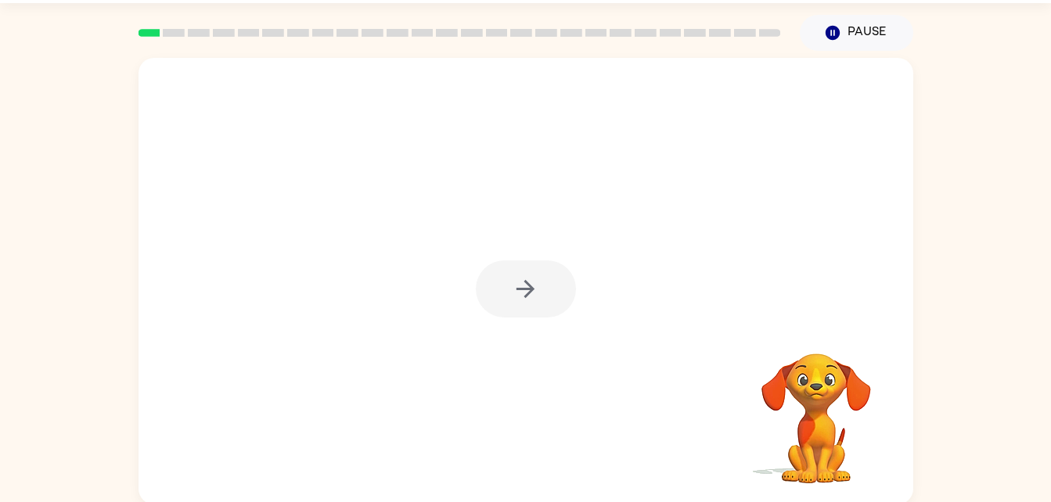
scroll to position [47, 0]
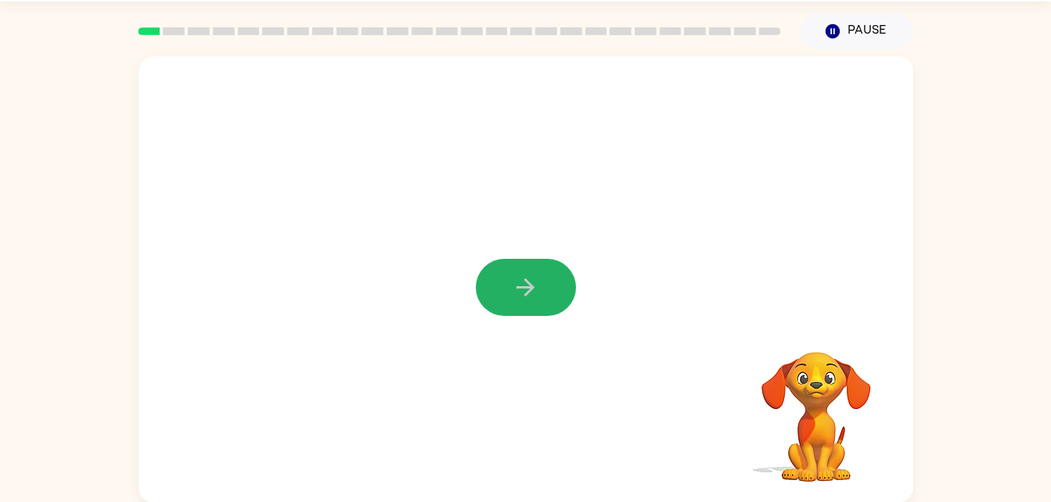
click at [531, 289] on icon "button" at bounding box center [525, 288] width 18 height 18
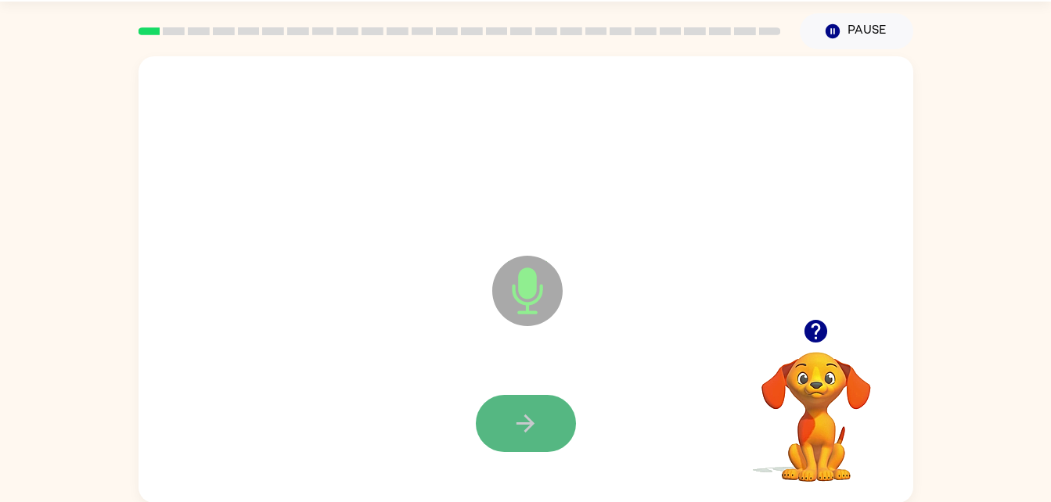
click at [541, 407] on button "button" at bounding box center [526, 423] width 100 height 57
click at [511, 423] on button "button" at bounding box center [526, 423] width 100 height 57
click at [525, 407] on button "button" at bounding box center [526, 423] width 100 height 57
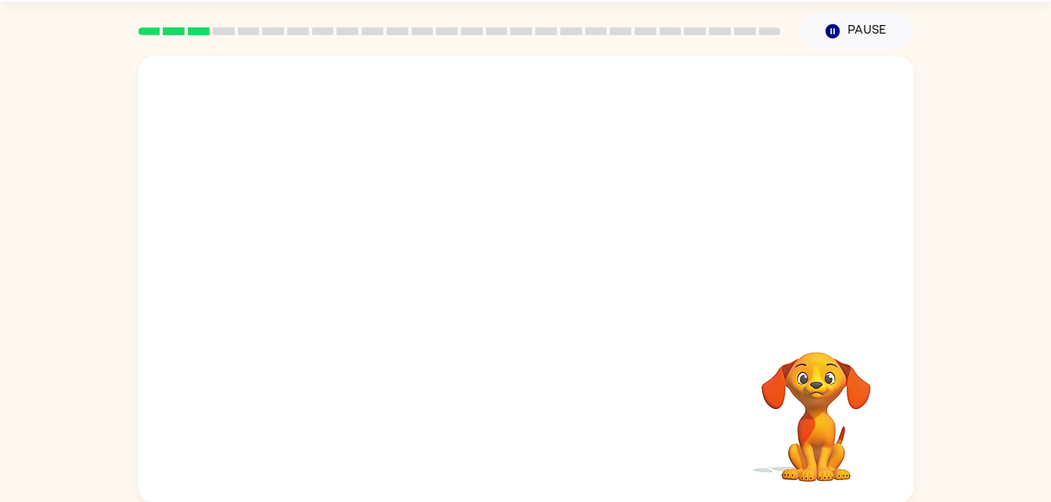
click at [525, 403] on div "Your browser must support playing .mp4 files to use Literably. Please try using…" at bounding box center [525, 279] width 775 height 447
click at [538, 370] on div "Your browser must support playing .mp4 files to use Literably. Please try using…" at bounding box center [525, 279] width 775 height 447
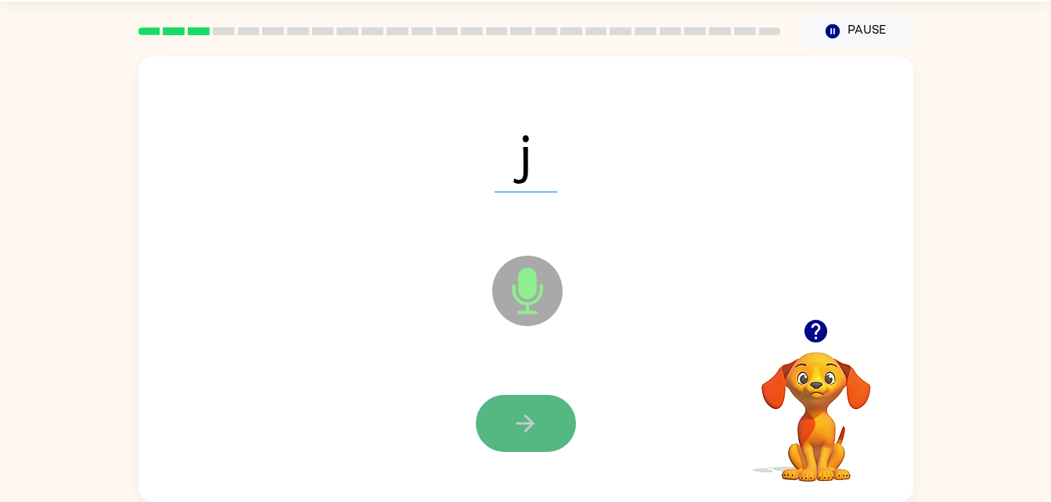
click at [556, 409] on button "button" at bounding box center [526, 423] width 100 height 57
click at [529, 422] on icon "button" at bounding box center [525, 423] width 27 height 27
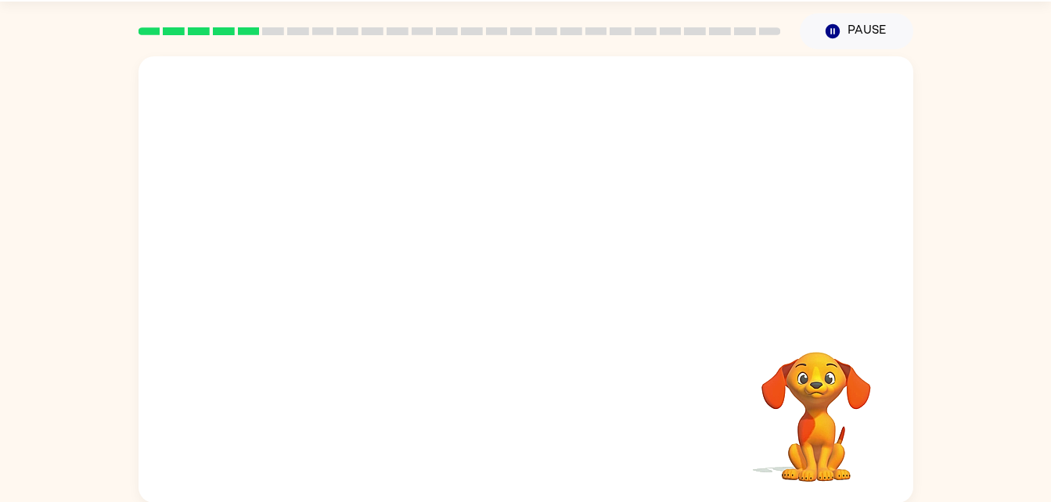
click at [529, 422] on div "Your browser must support playing .mp4 files to use Literably. Please try using…" at bounding box center [525, 279] width 775 height 447
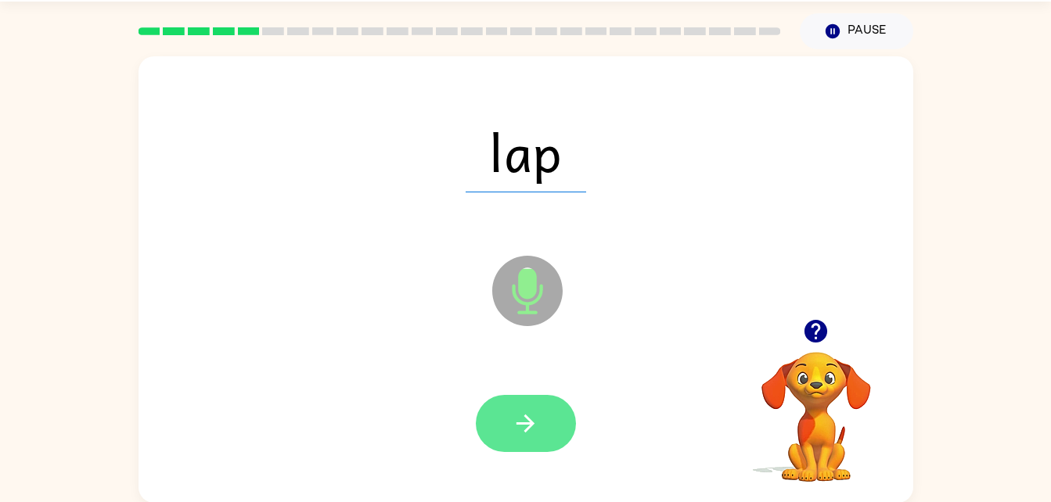
click at [538, 419] on icon "button" at bounding box center [525, 423] width 27 height 27
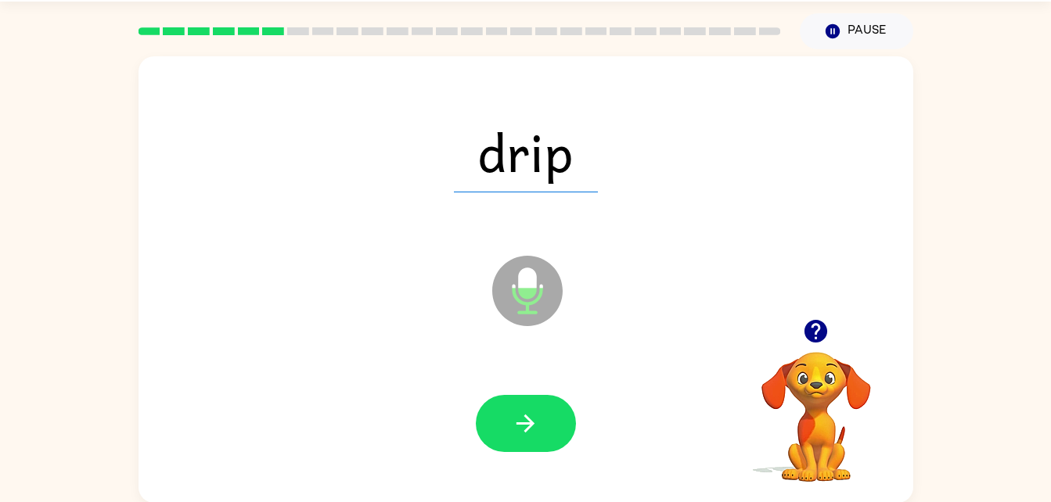
drag, startPoint x: 535, startPoint y: 419, endPoint x: 418, endPoint y: 369, distance: 127.6
click at [418, 369] on div at bounding box center [525, 424] width 743 height 128
click at [534, 433] on icon "button" at bounding box center [525, 423] width 27 height 27
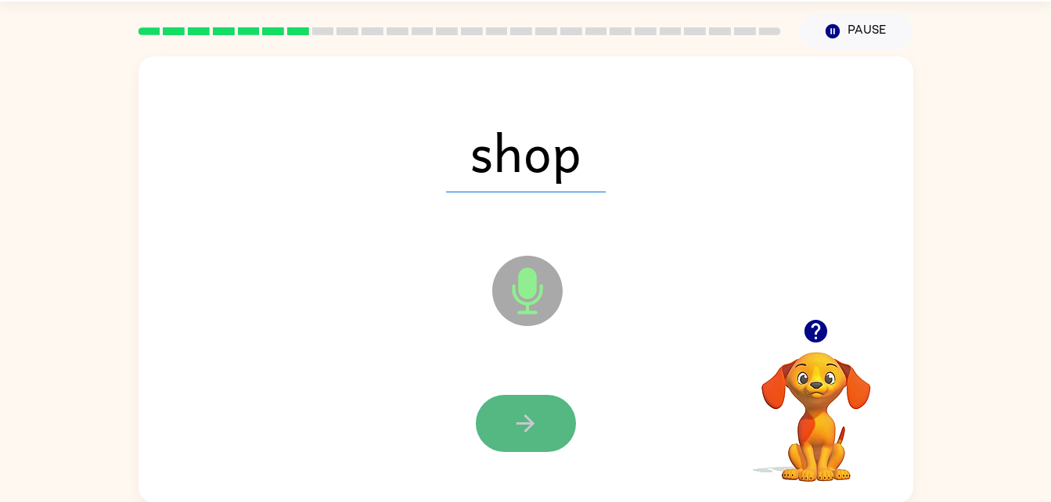
click at [526, 395] on button "button" at bounding box center [526, 423] width 100 height 57
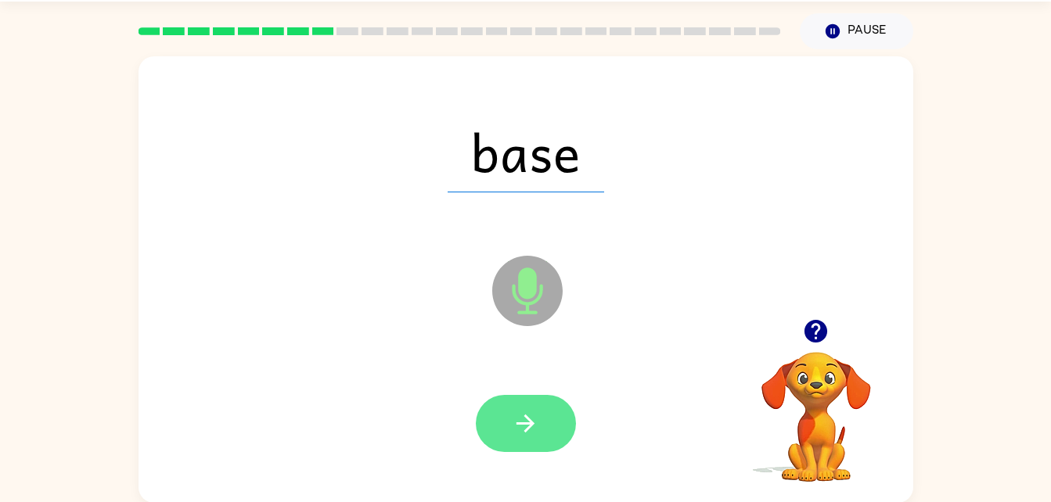
click at [480, 417] on button "button" at bounding box center [526, 423] width 100 height 57
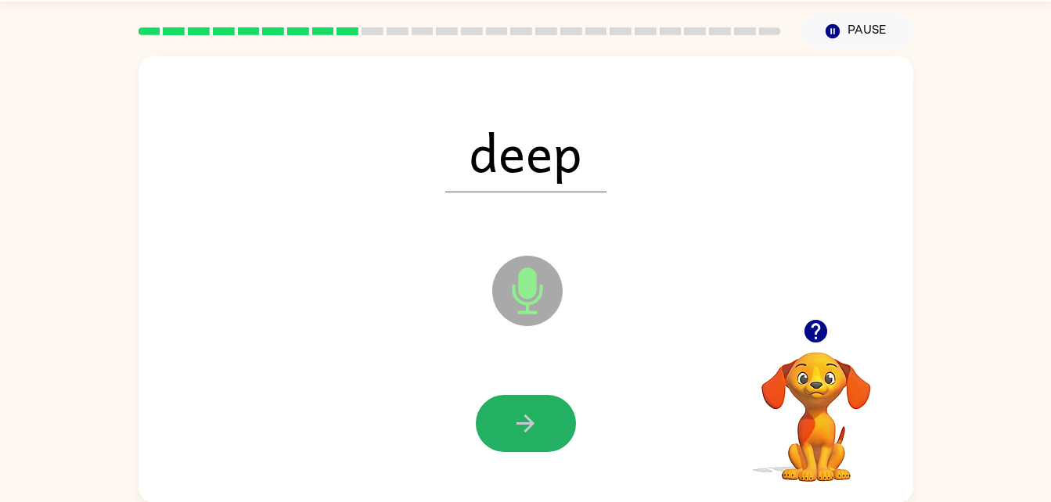
click at [508, 433] on button "button" at bounding box center [526, 423] width 100 height 57
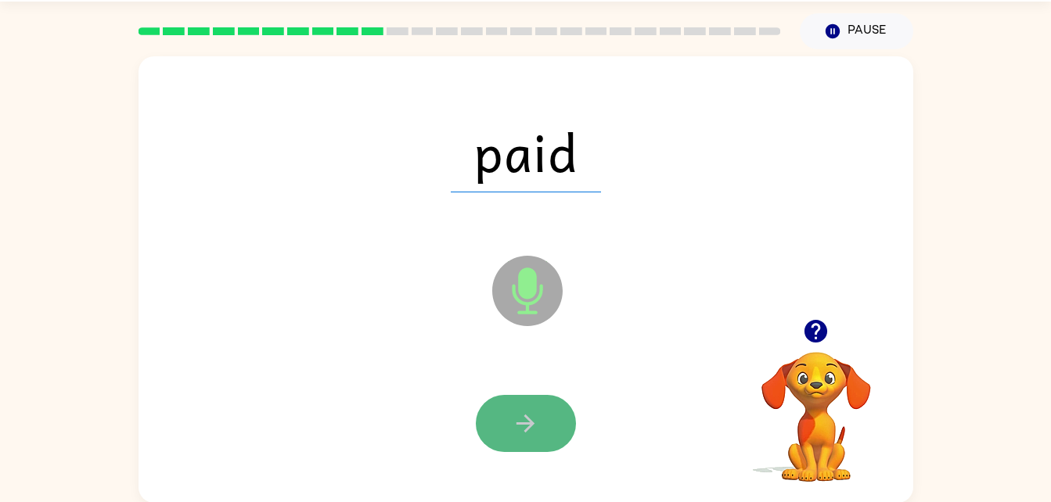
click at [519, 432] on icon "button" at bounding box center [525, 423] width 27 height 27
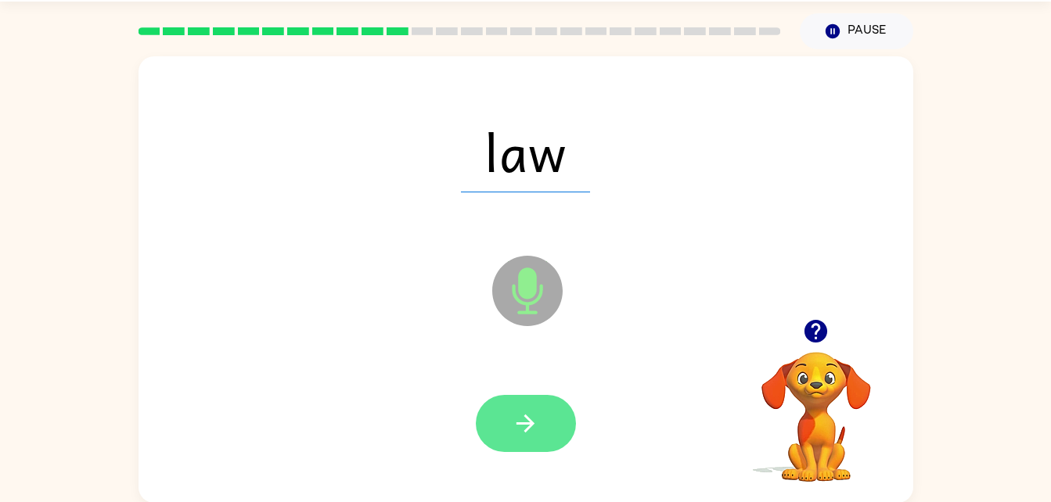
click at [519, 436] on div at bounding box center [526, 423] width 100 height 57
click at [534, 416] on icon "button" at bounding box center [525, 423] width 27 height 27
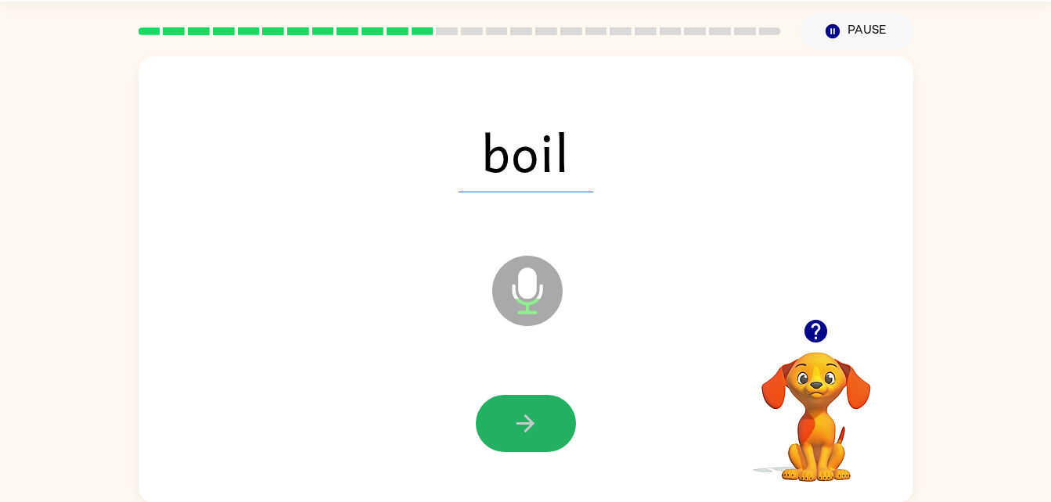
click at [534, 416] on icon "button" at bounding box center [525, 423] width 27 height 27
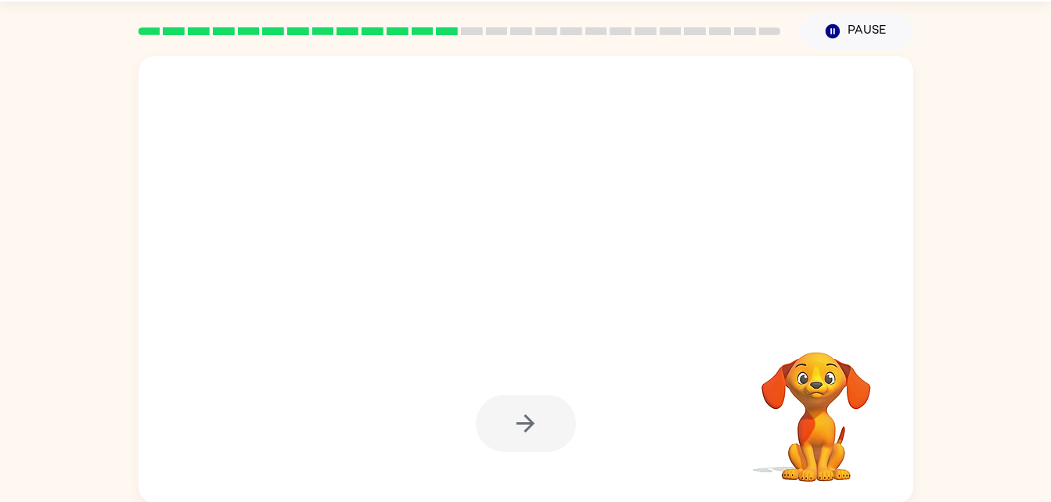
drag, startPoint x: 534, startPoint y: 416, endPoint x: 481, endPoint y: 406, distance: 53.4
click at [481, 406] on div at bounding box center [526, 423] width 100 height 57
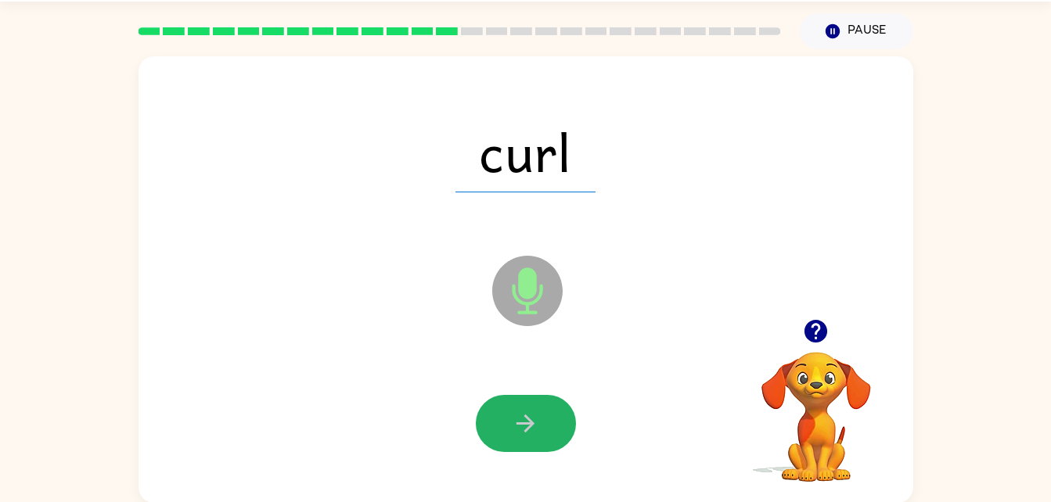
click at [534, 425] on icon "button" at bounding box center [525, 423] width 27 height 27
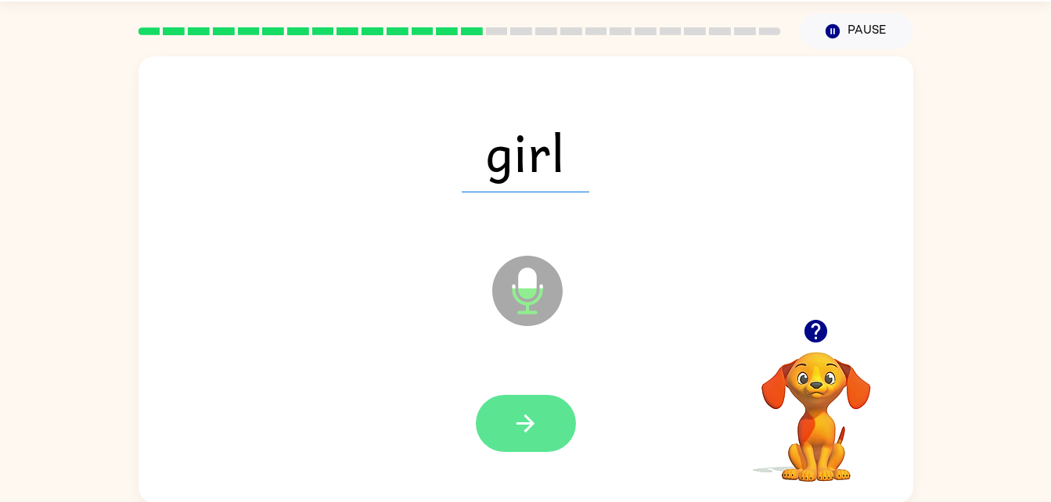
drag, startPoint x: 534, startPoint y: 426, endPoint x: 523, endPoint y: 424, distance: 12.0
click at [523, 424] on icon "button" at bounding box center [525, 424] width 18 height 18
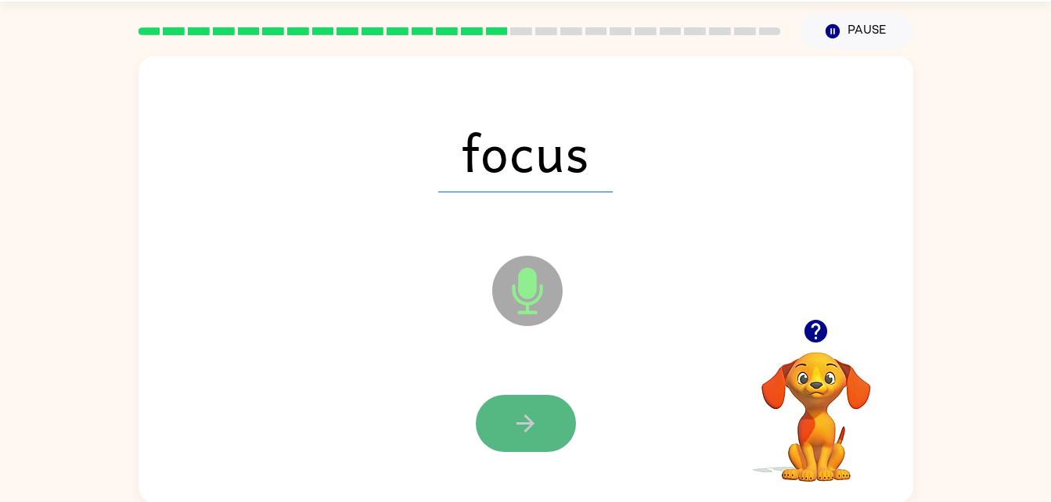
click at [511, 413] on button "button" at bounding box center [526, 423] width 100 height 57
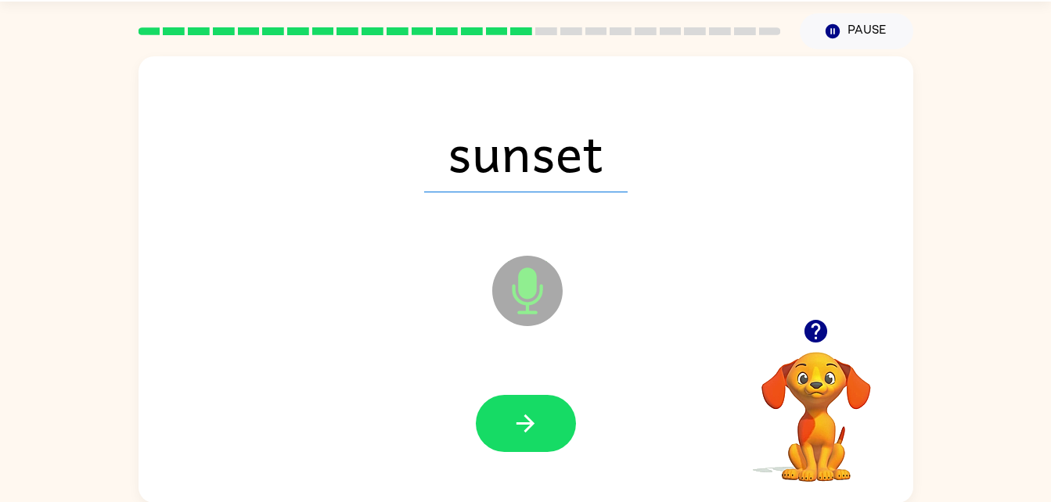
drag, startPoint x: 511, startPoint y: 413, endPoint x: 396, endPoint y: 355, distance: 128.8
click at [396, 355] on div "sunset Microphone The Microphone is here when it is your turn to talk" at bounding box center [525, 279] width 775 height 447
click at [528, 408] on button "button" at bounding box center [526, 423] width 100 height 57
click at [513, 408] on button "button" at bounding box center [526, 423] width 100 height 57
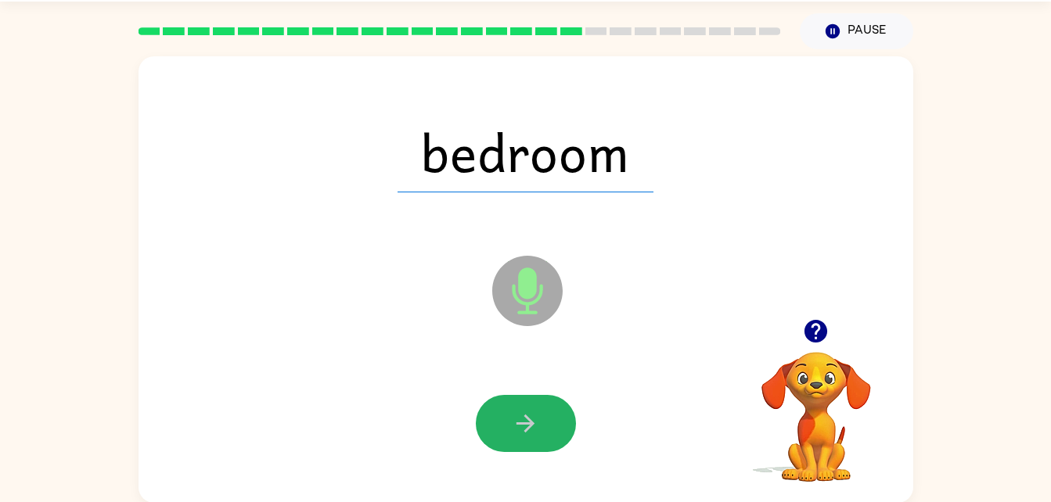
click at [513, 408] on button "button" at bounding box center [526, 423] width 100 height 57
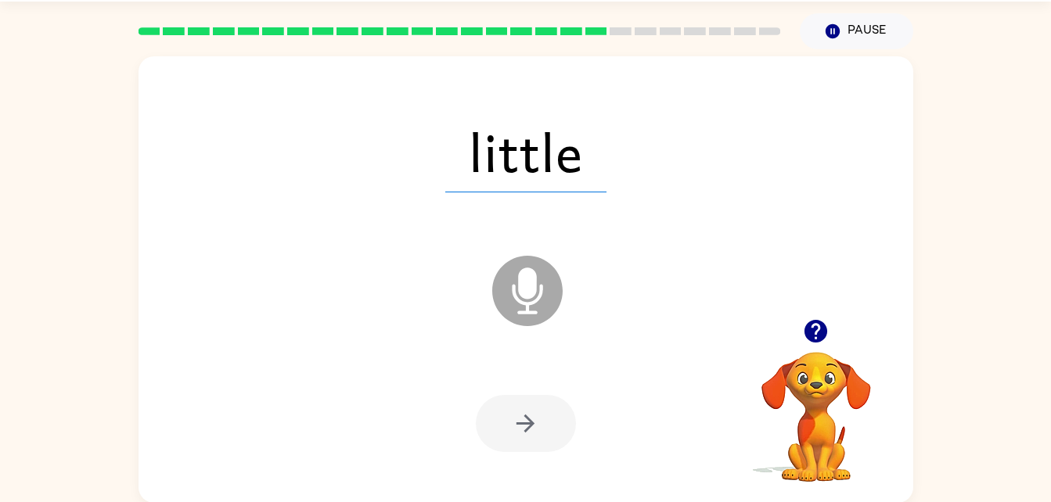
click at [513, 408] on div at bounding box center [526, 423] width 100 height 57
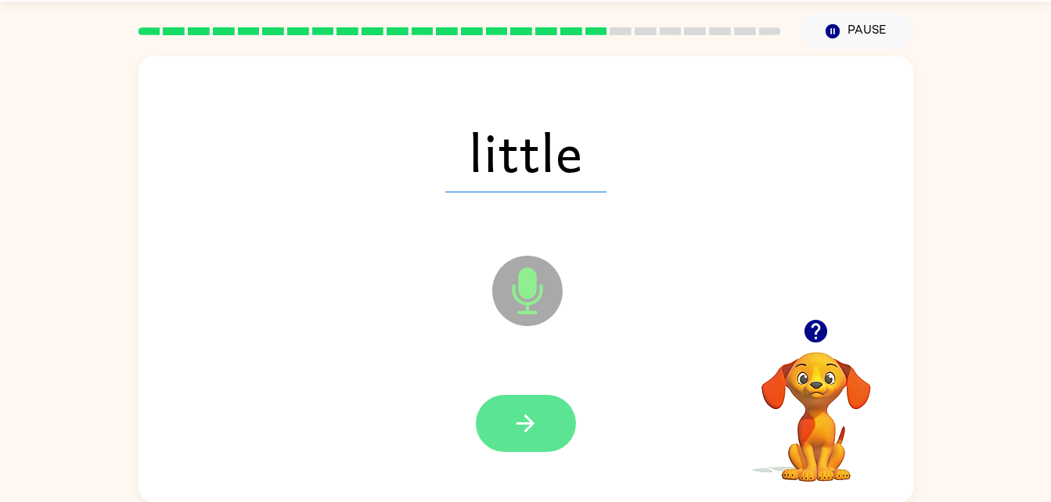
click at [512, 419] on icon "button" at bounding box center [525, 423] width 27 height 27
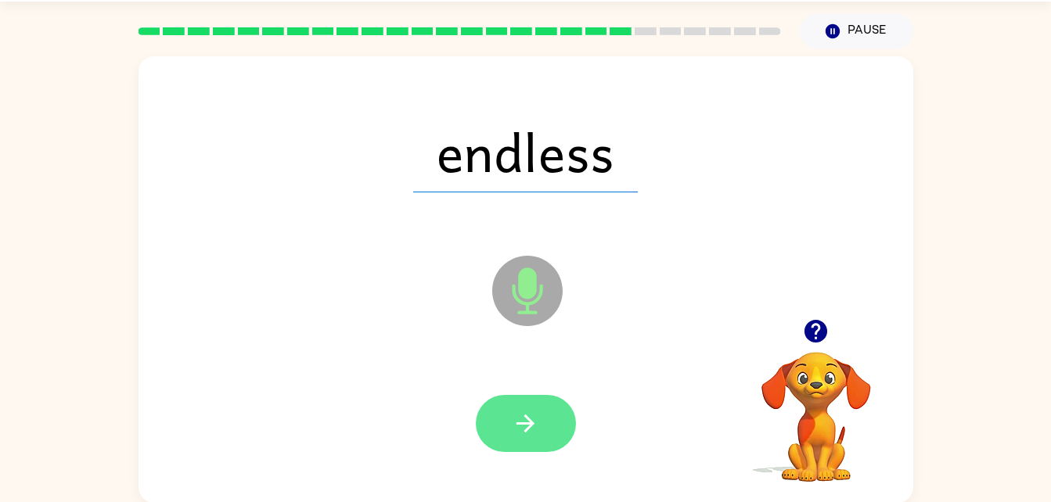
click at [556, 448] on button "button" at bounding box center [526, 423] width 100 height 57
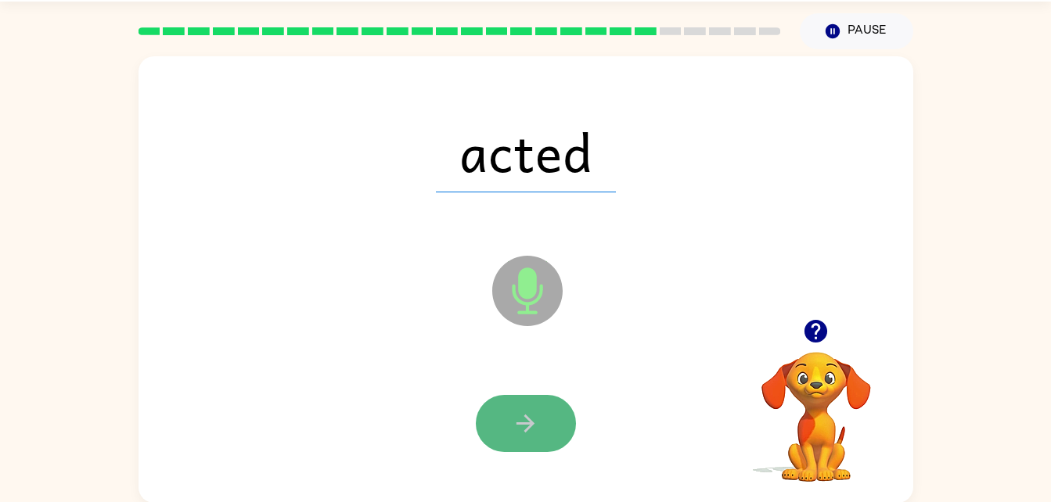
click at [521, 411] on icon "button" at bounding box center [525, 423] width 27 height 27
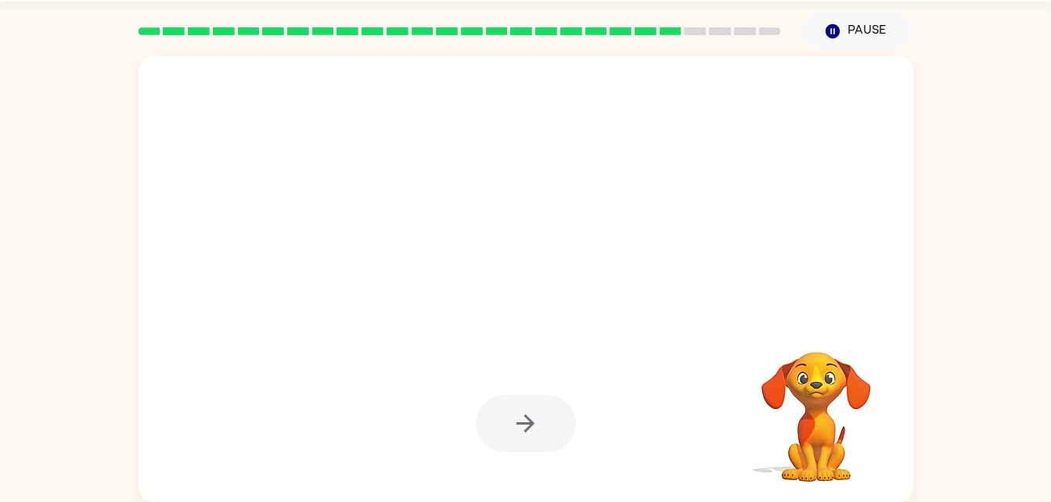
click at [532, 419] on div at bounding box center [526, 423] width 100 height 57
click at [538, 420] on div at bounding box center [526, 423] width 100 height 57
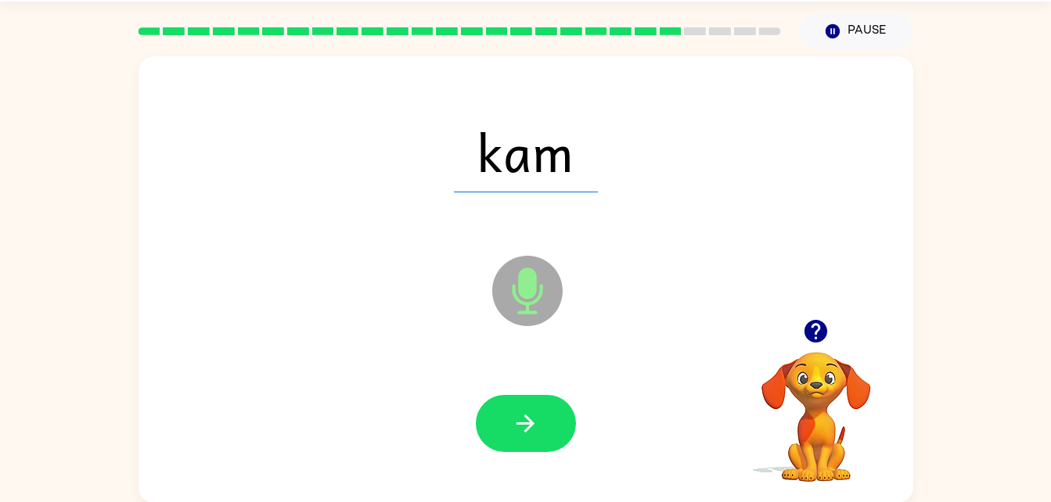
click at [538, 420] on icon "button" at bounding box center [525, 423] width 27 height 27
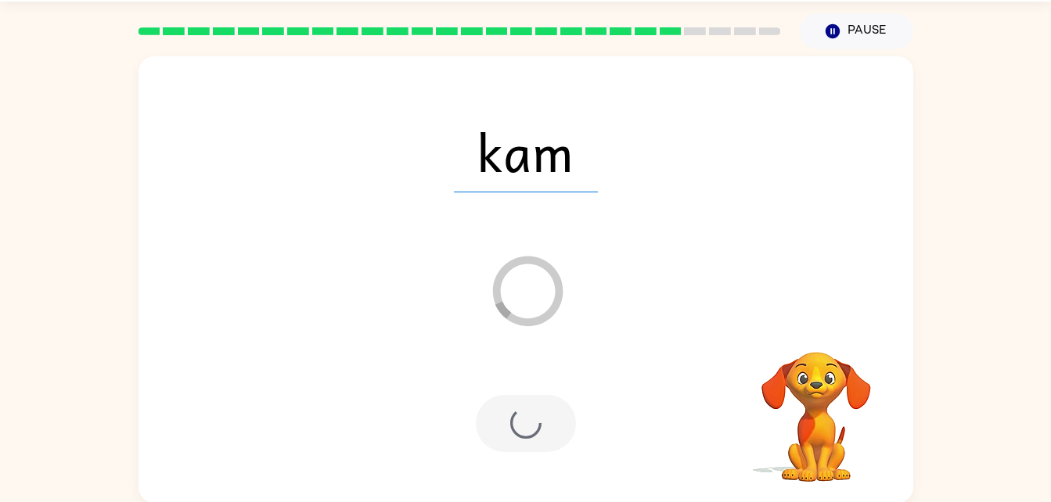
click at [538, 420] on div at bounding box center [526, 423] width 100 height 57
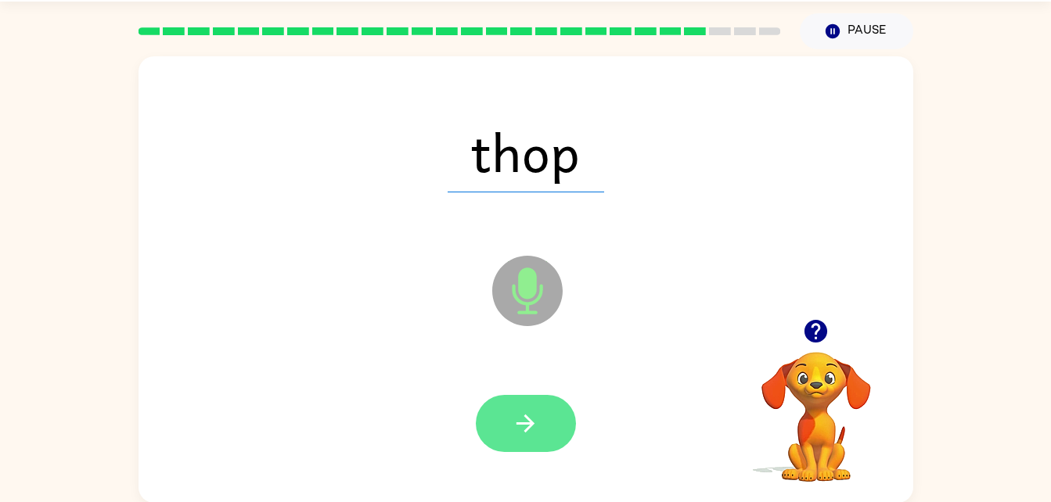
click at [511, 428] on button "button" at bounding box center [526, 423] width 100 height 57
click at [498, 430] on button "button" at bounding box center [526, 423] width 100 height 57
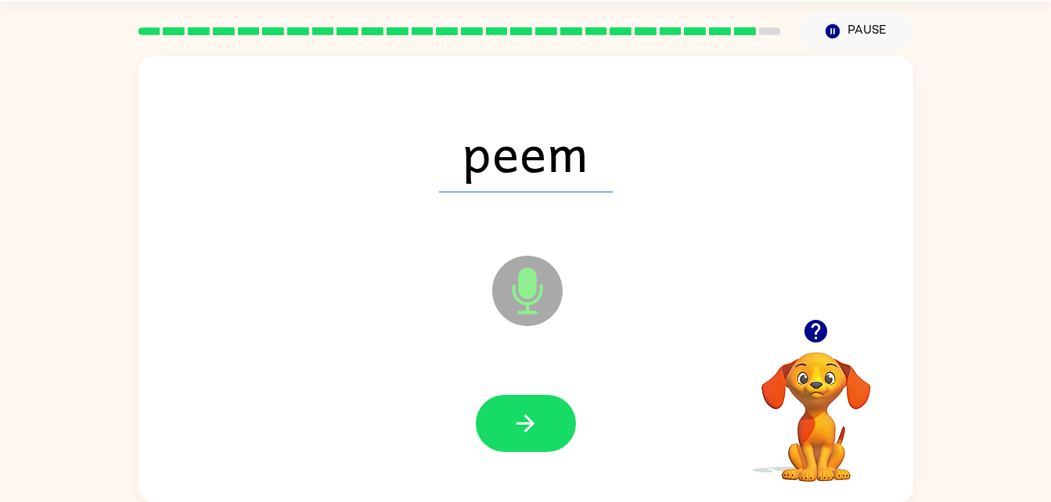
click at [484, 400] on div at bounding box center [526, 423] width 100 height 57
click at [502, 426] on button "button" at bounding box center [526, 423] width 100 height 57
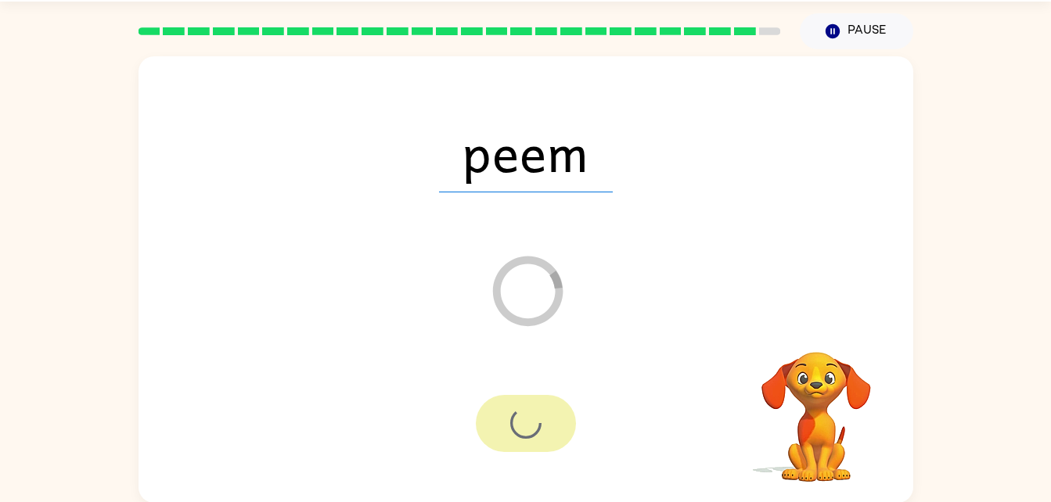
scroll to position [20, 0]
